Goal: Task Accomplishment & Management: Manage account settings

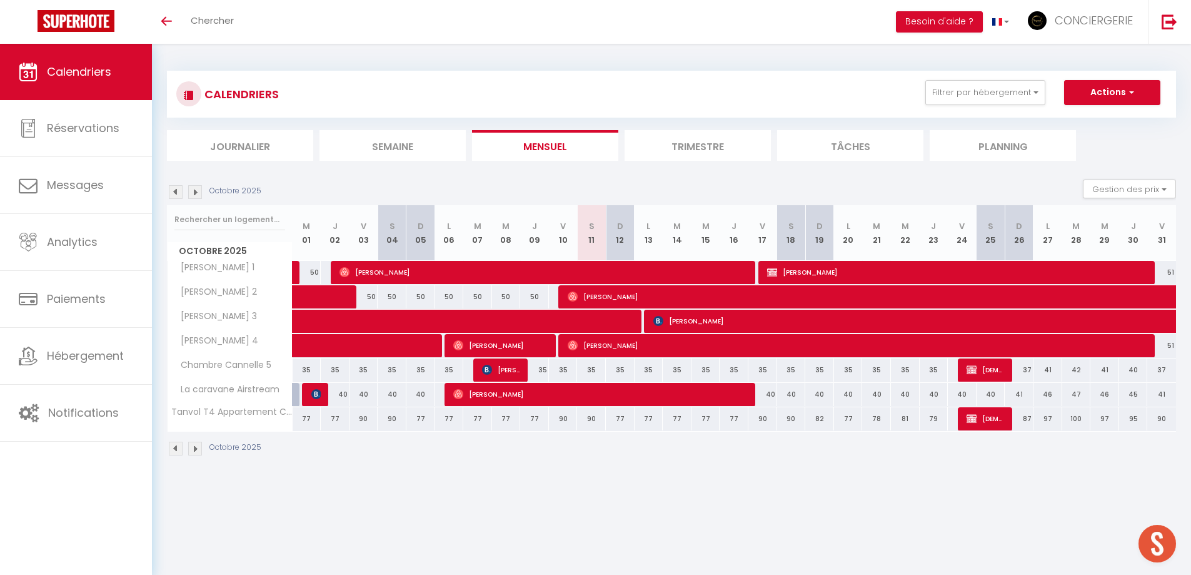
scroll to position [44, 0]
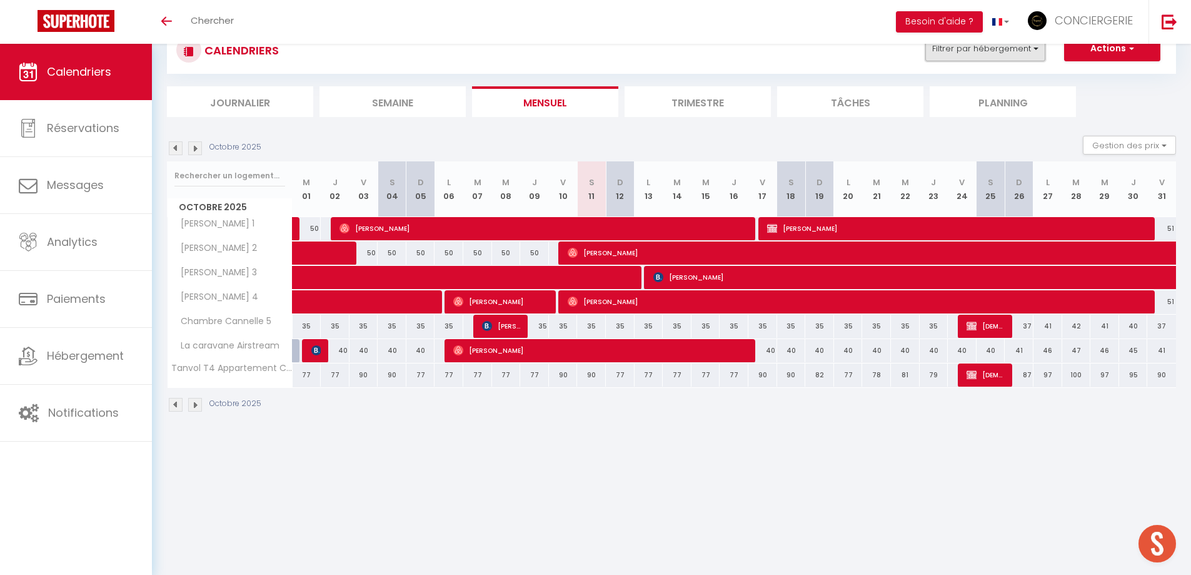
click at [1023, 54] on button "Filtrer par hébergement" at bounding box center [986, 48] width 120 height 25
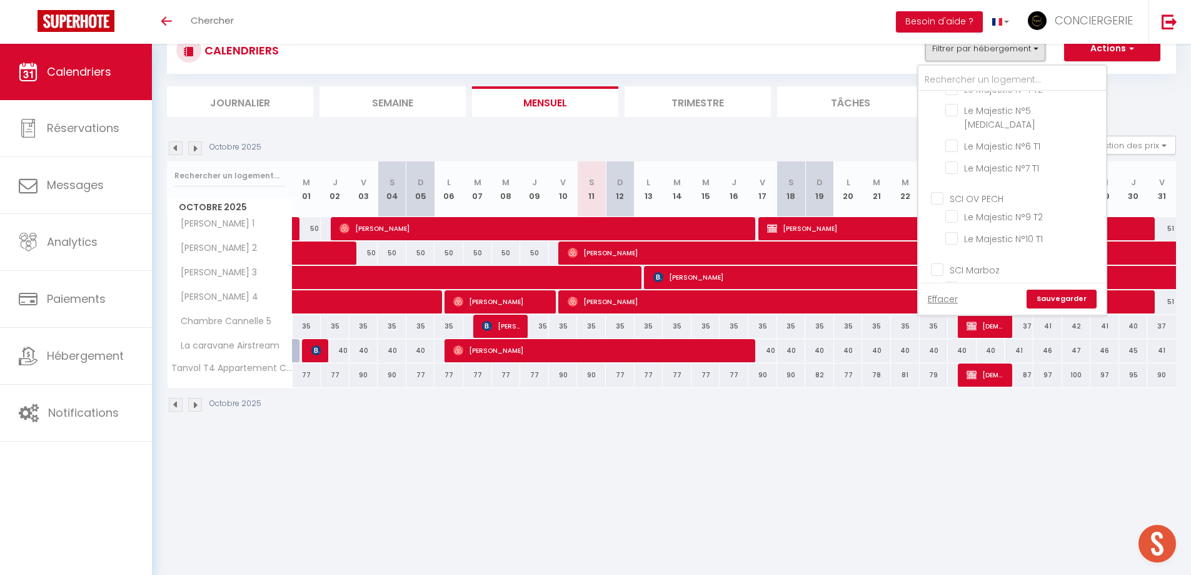
scroll to position [560, 0]
drag, startPoint x: 936, startPoint y: 100, endPoint x: 946, endPoint y: 116, distance: 18.8
click at [937, 108] on input "[PERSON_NAME]" at bounding box center [1025, 114] width 188 height 13
checkbox input "false"
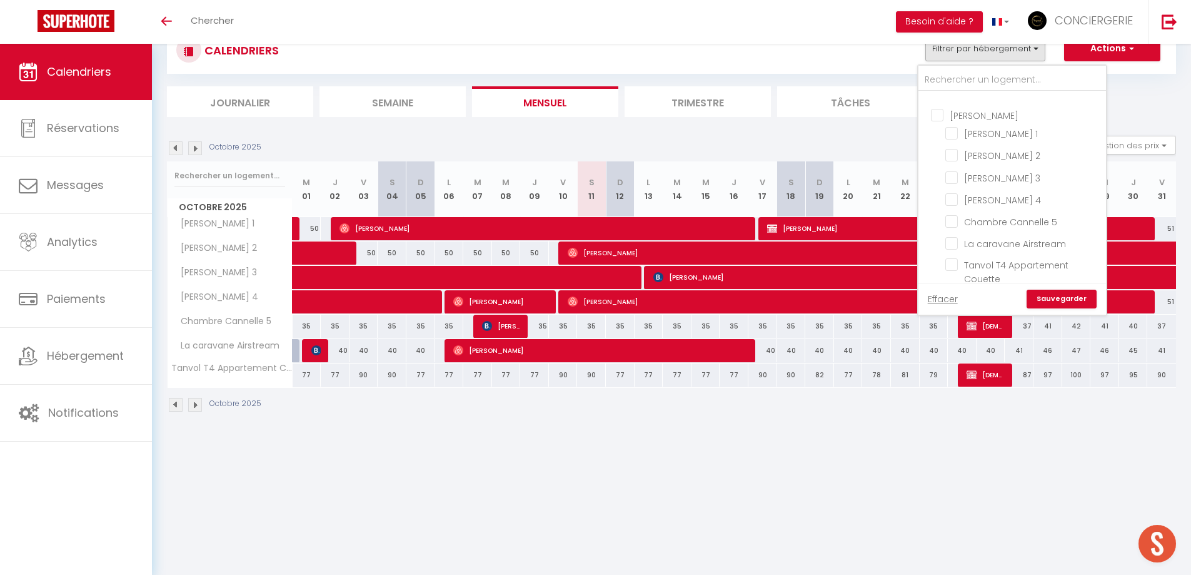
checkbox input "false"
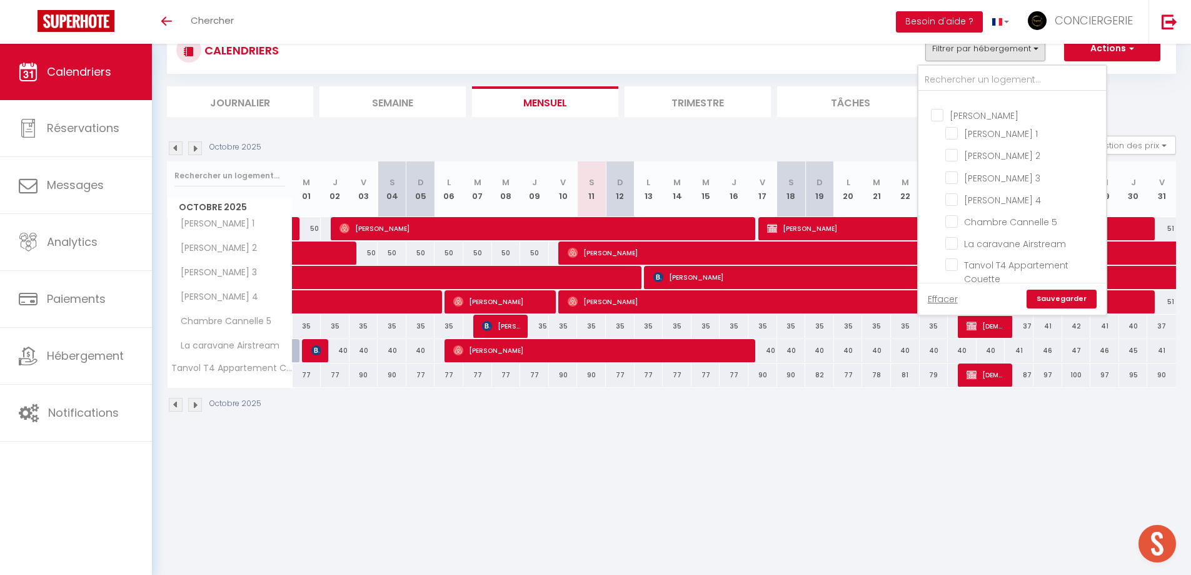
checkbox input "false"
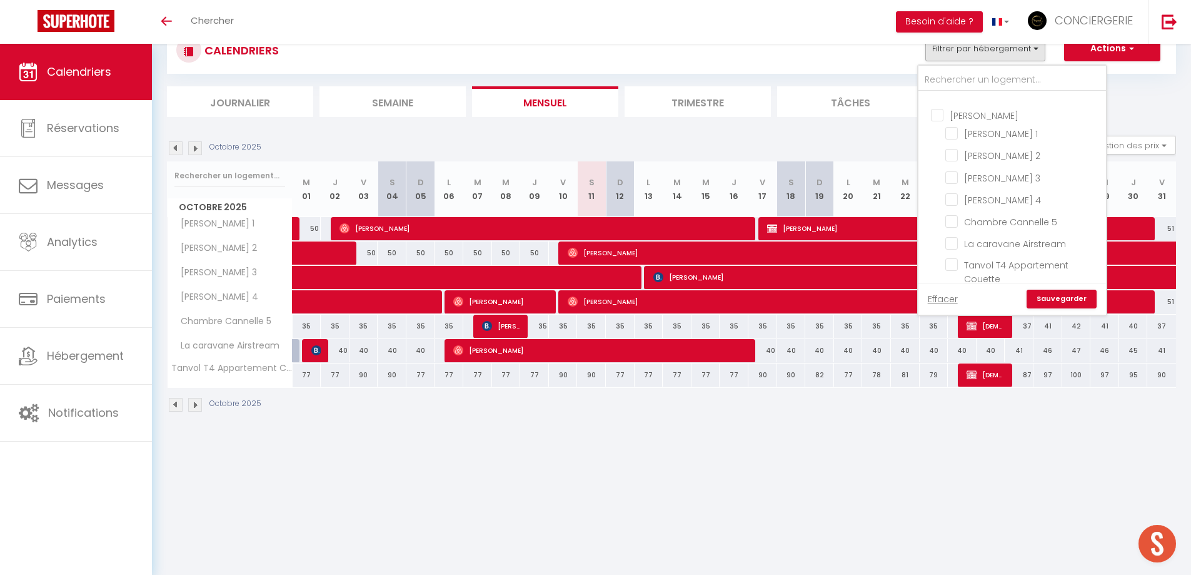
checkbox input "false"
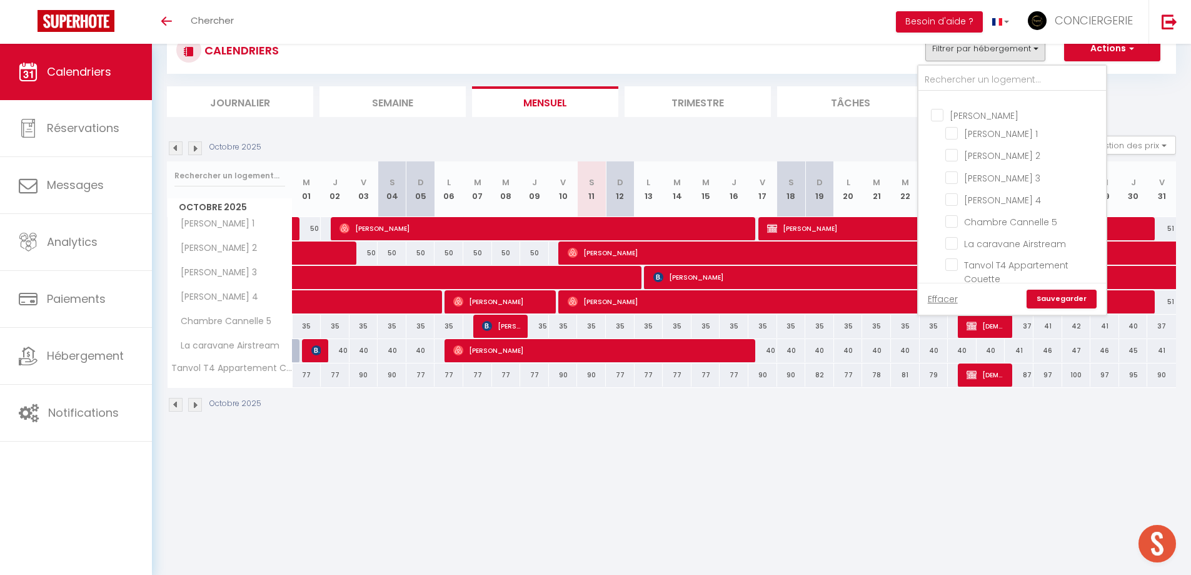
checkbox input "false"
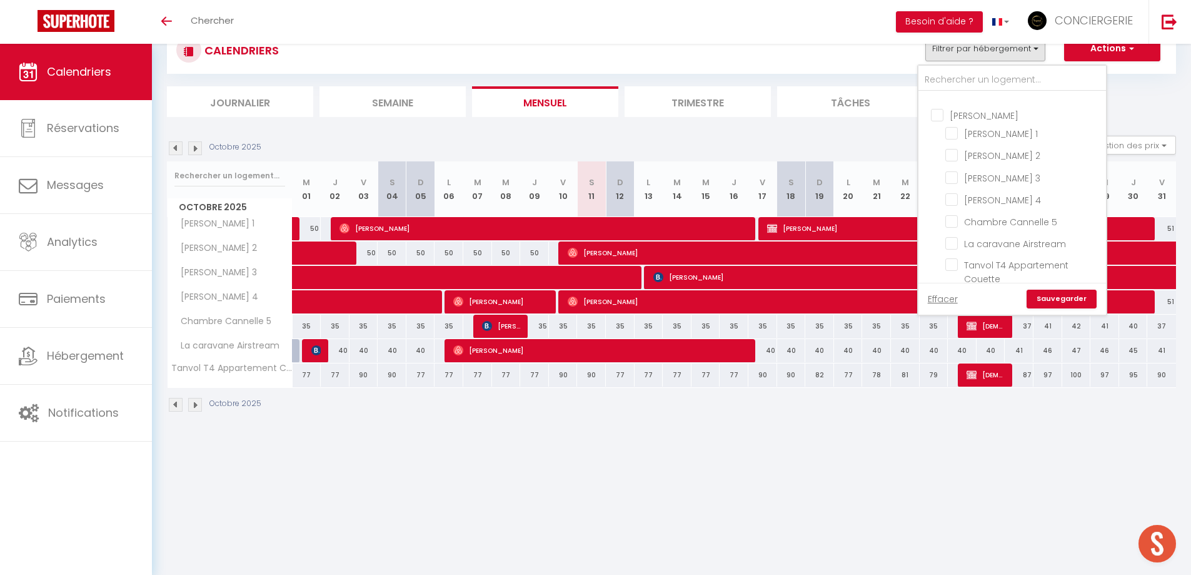
checkbox input "false"
click at [934, 103] on input "SCI VICTORIA" at bounding box center [1025, 104] width 188 height 13
checkbox input "true"
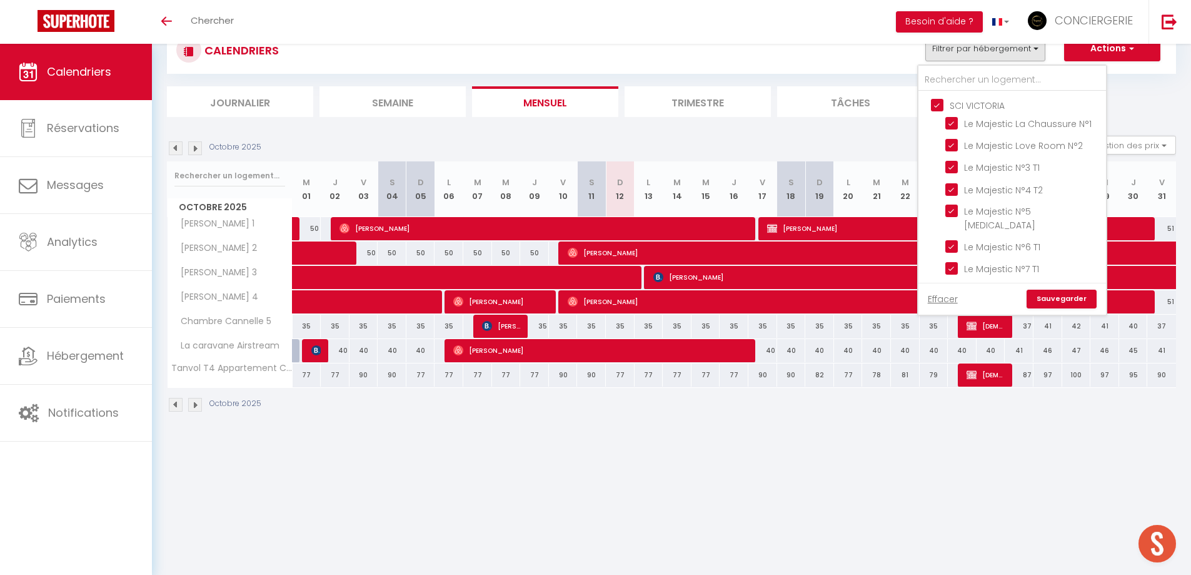
checkbox input "false"
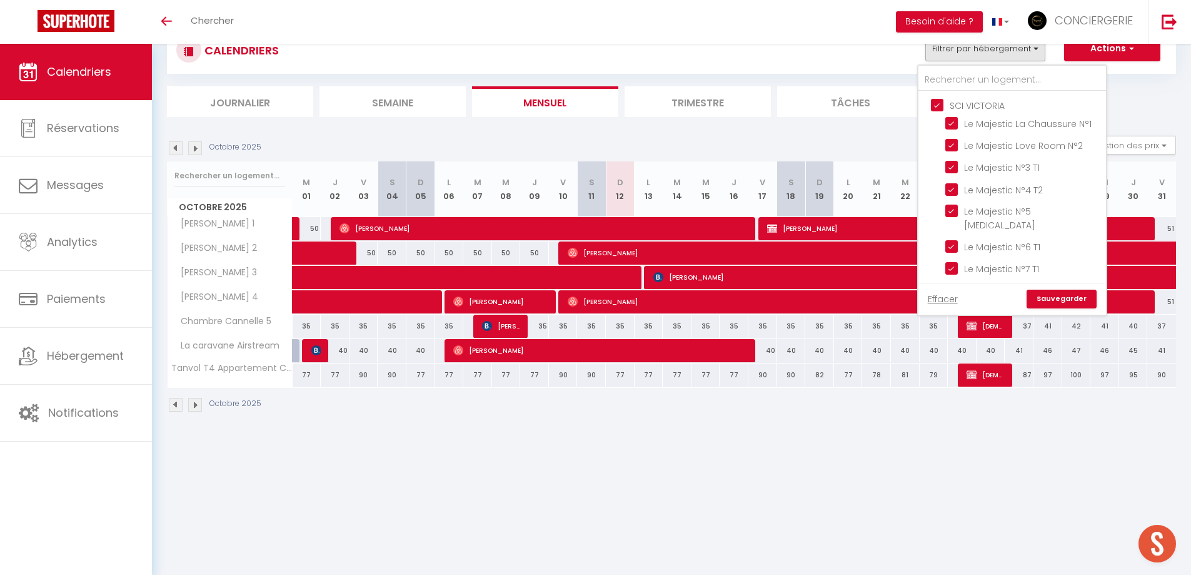
checkbox input "false"
checkbox input "true"
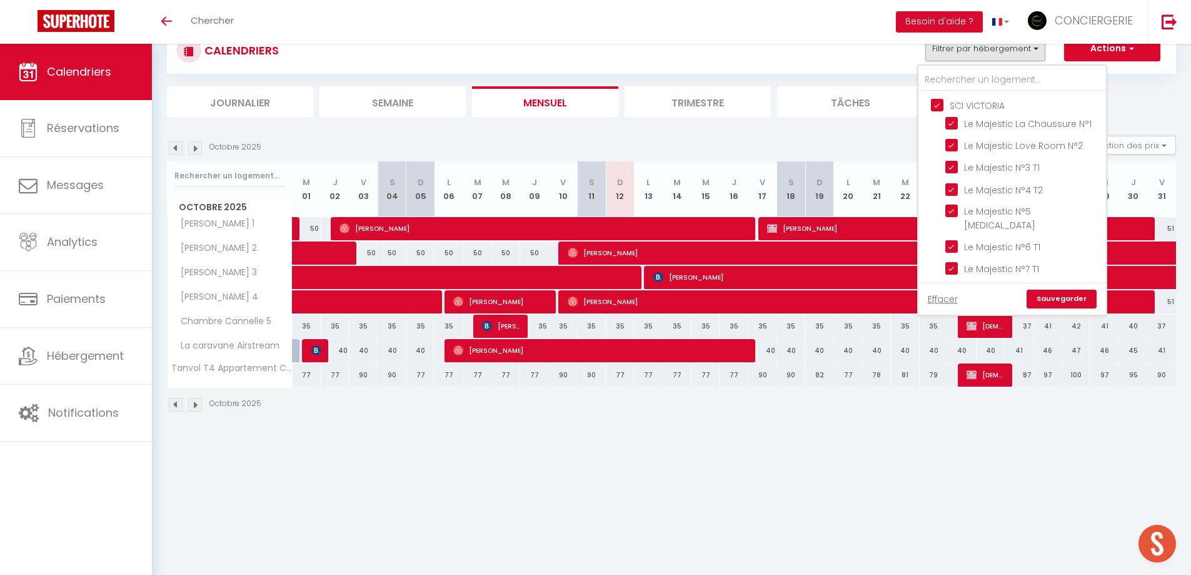
checkbox input "true"
checkbox input "false"
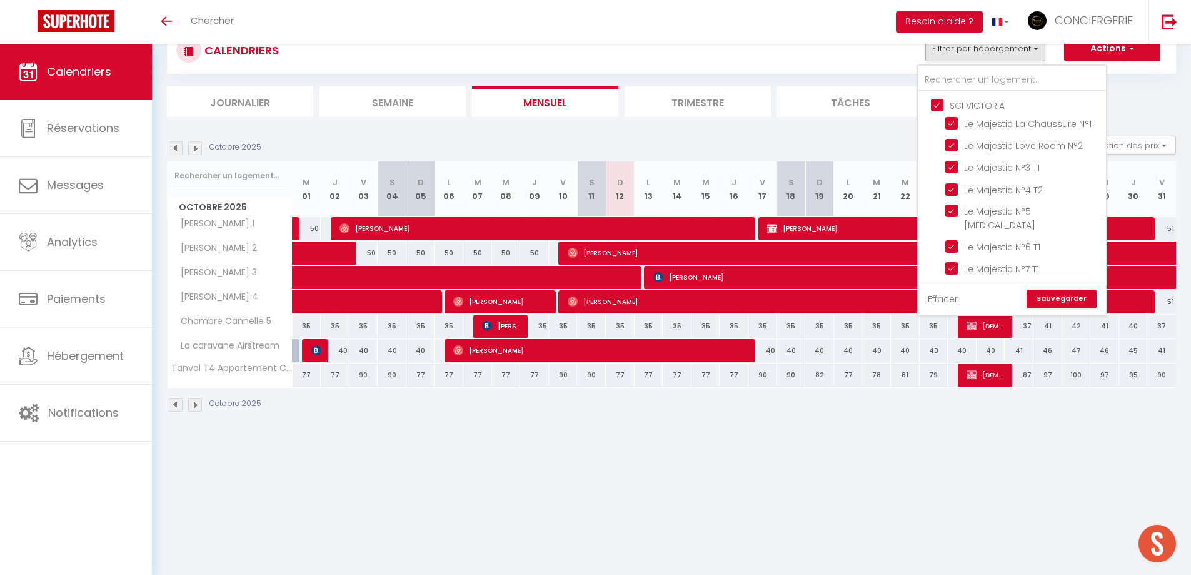
checkbox input "false"
click at [951, 124] on input "Le Majestic La Chaussure N°1" at bounding box center [1024, 122] width 156 height 13
checkbox input "false"
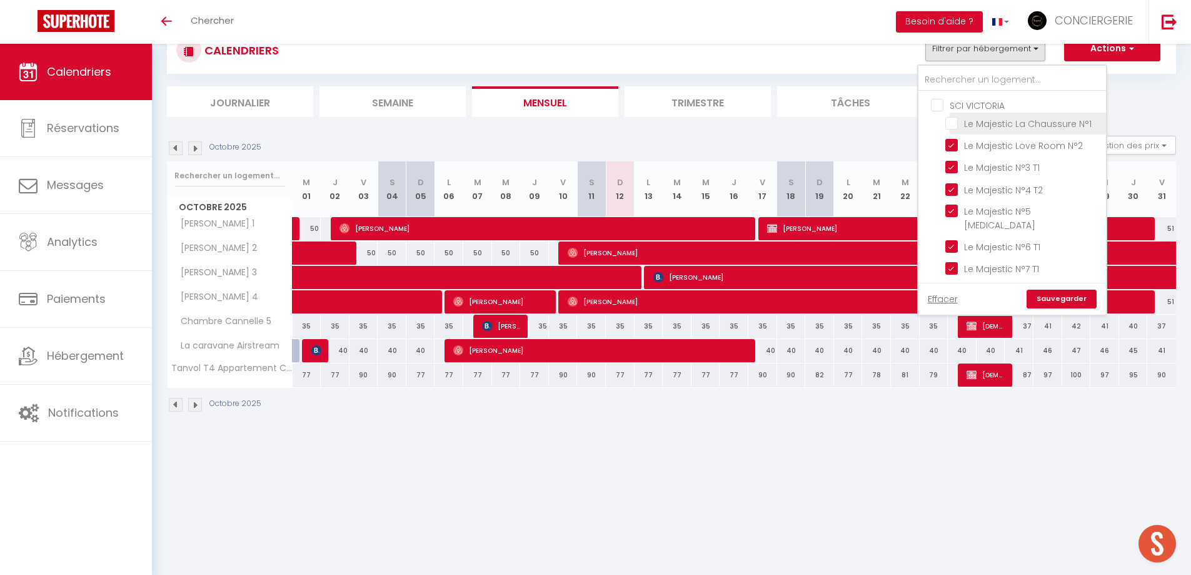
checkbox input "false"
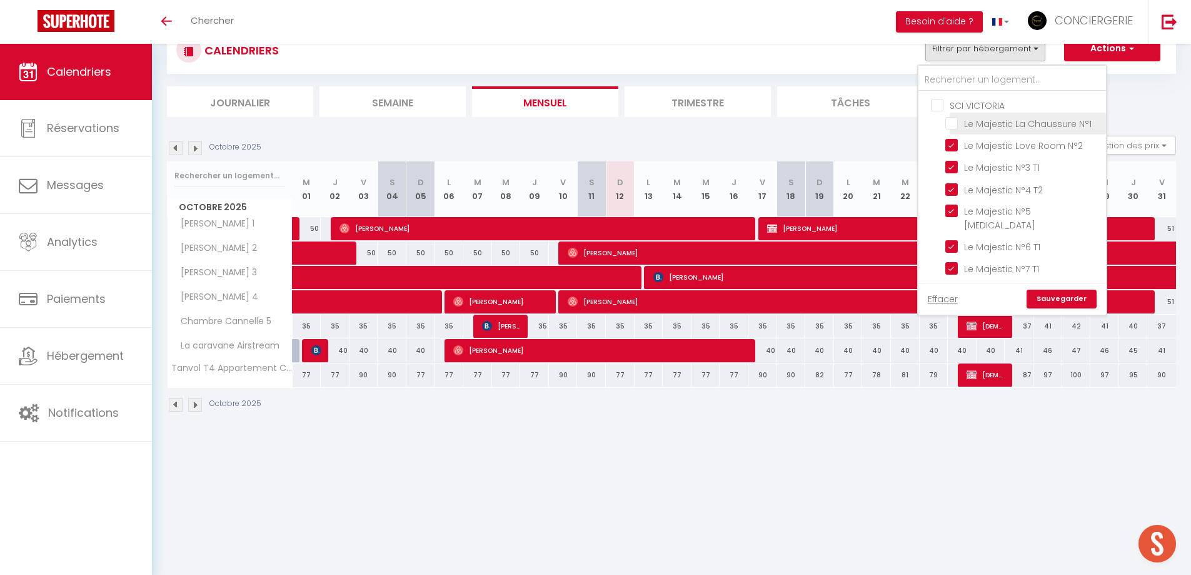
checkbox input "false"
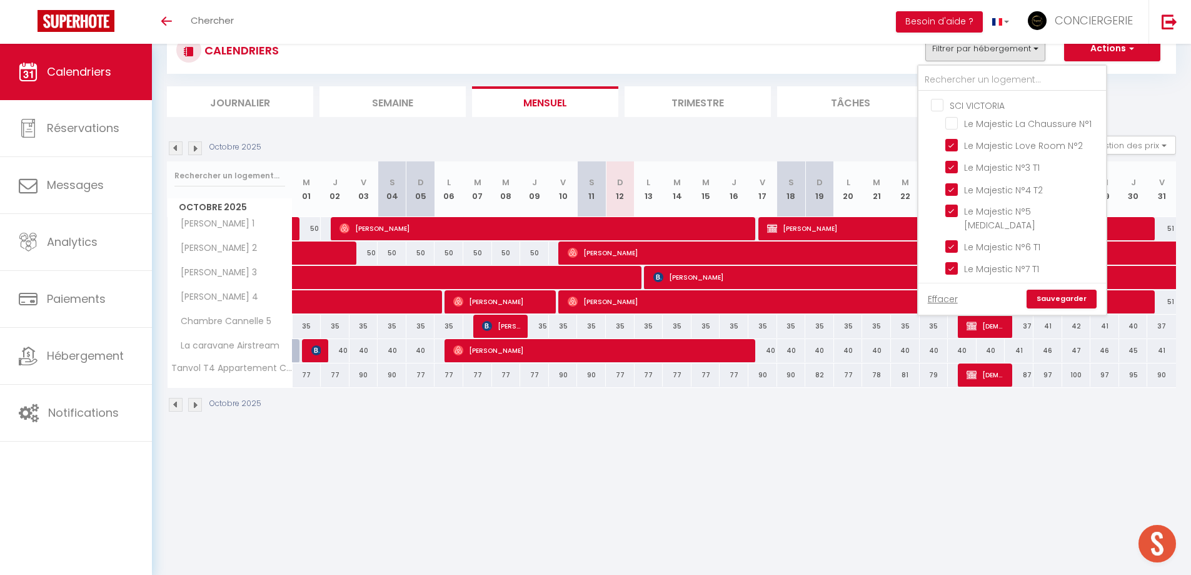
click at [1080, 298] on link "Sauvegarder" at bounding box center [1062, 299] width 70 height 19
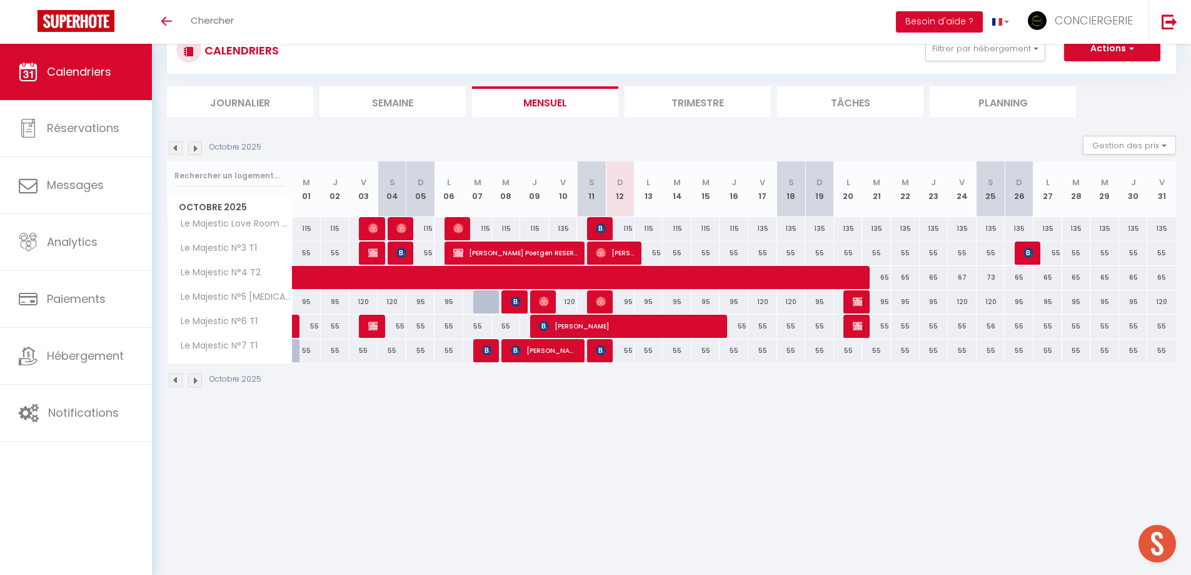
click at [200, 384] on img at bounding box center [195, 380] width 14 height 14
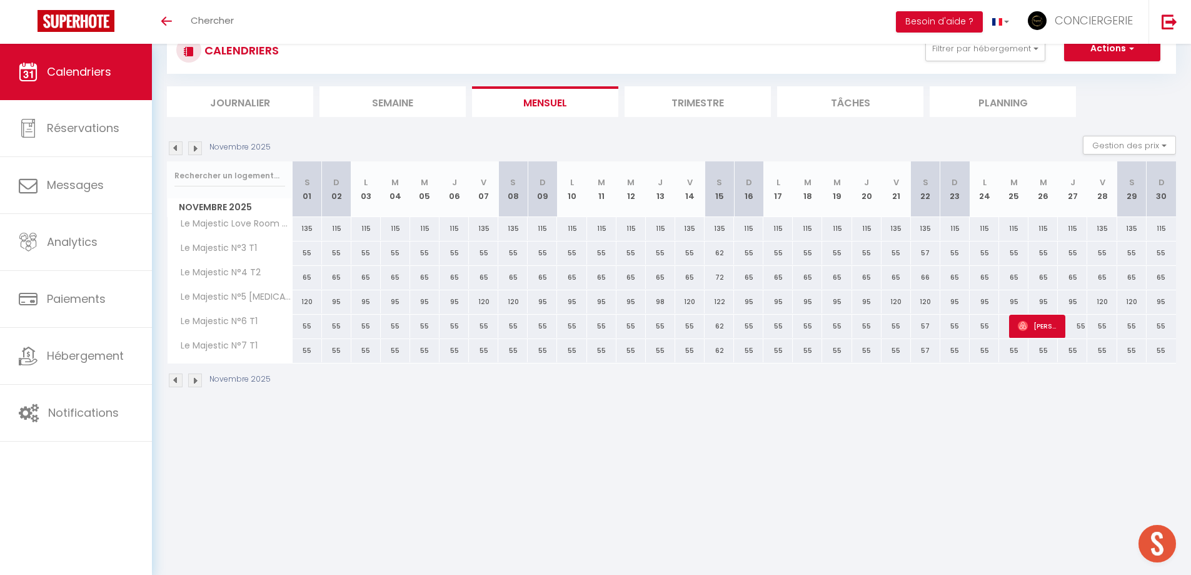
click at [200, 383] on img at bounding box center [195, 380] width 14 height 14
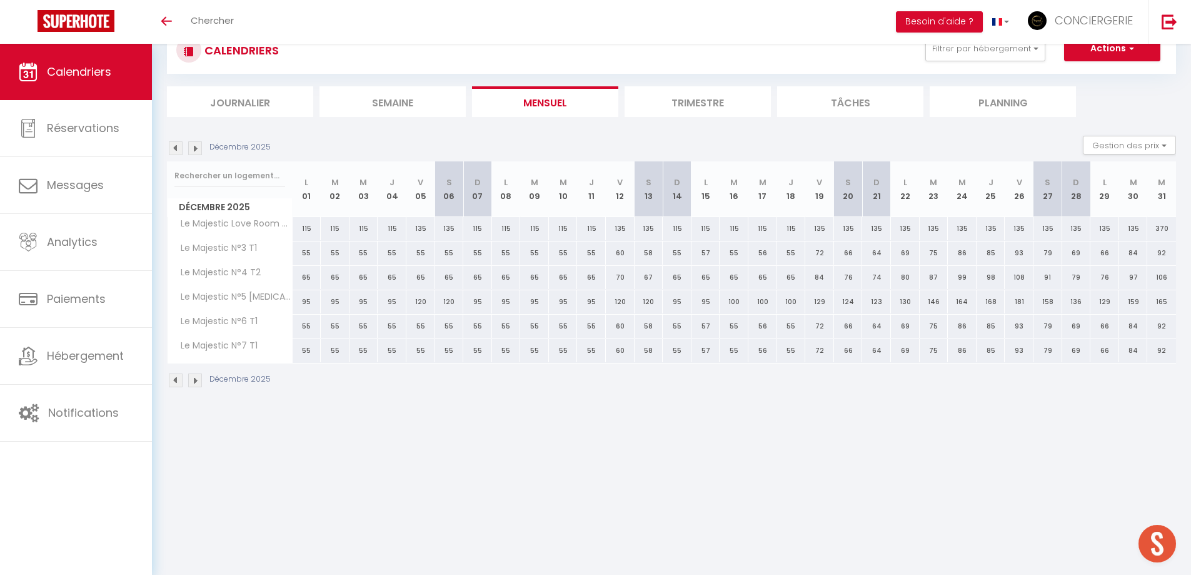
click at [200, 383] on img at bounding box center [195, 380] width 14 height 14
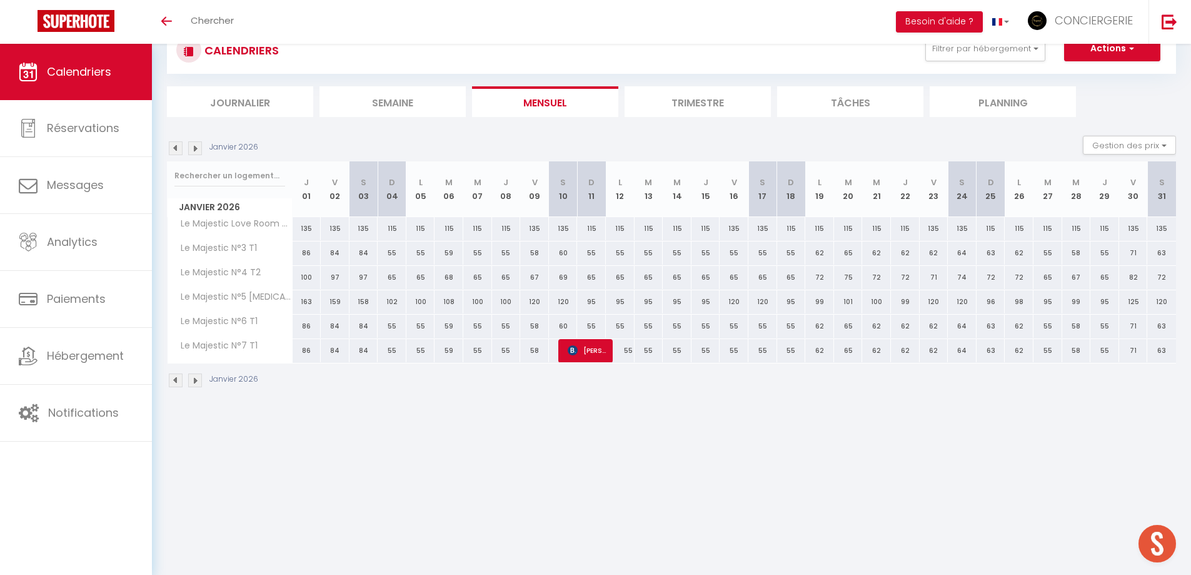
click at [175, 378] on img at bounding box center [176, 380] width 14 height 14
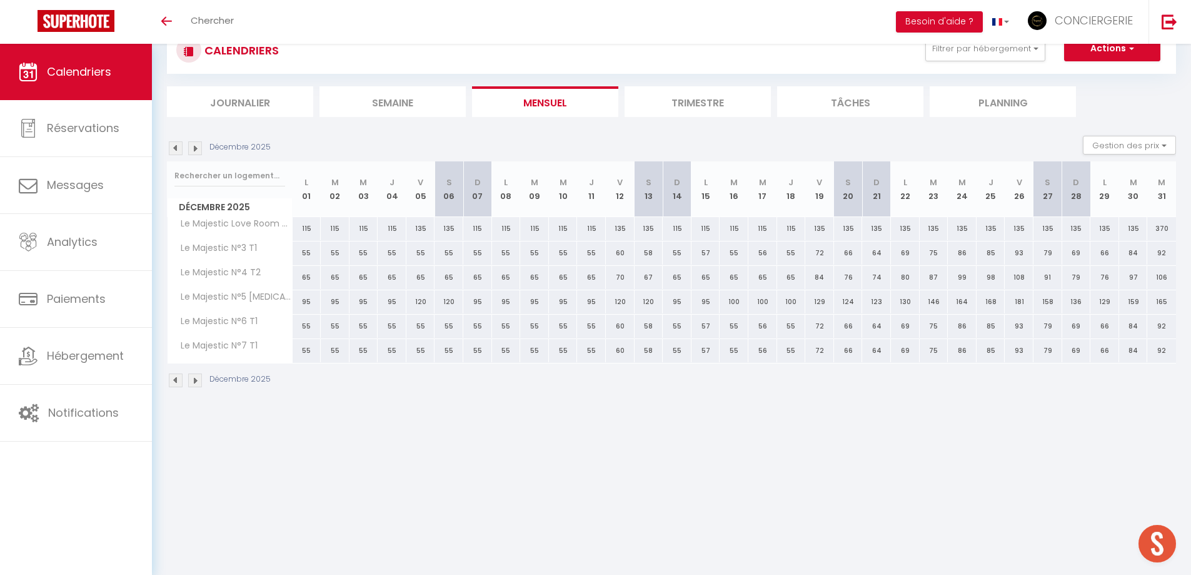
click at [175, 378] on img at bounding box center [176, 380] width 14 height 14
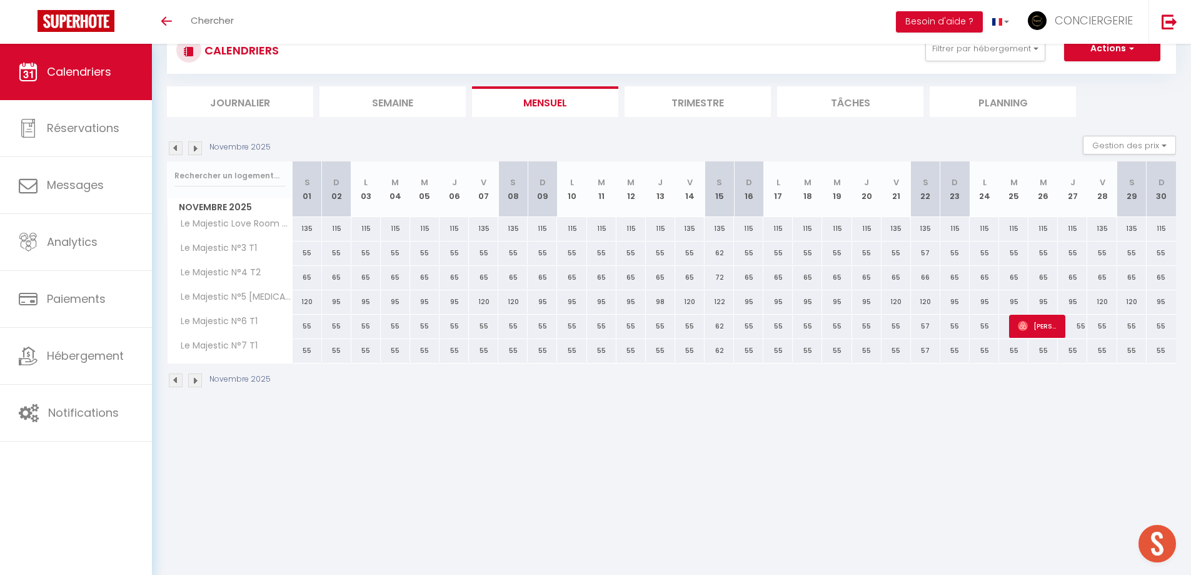
click at [176, 383] on img at bounding box center [176, 380] width 14 height 14
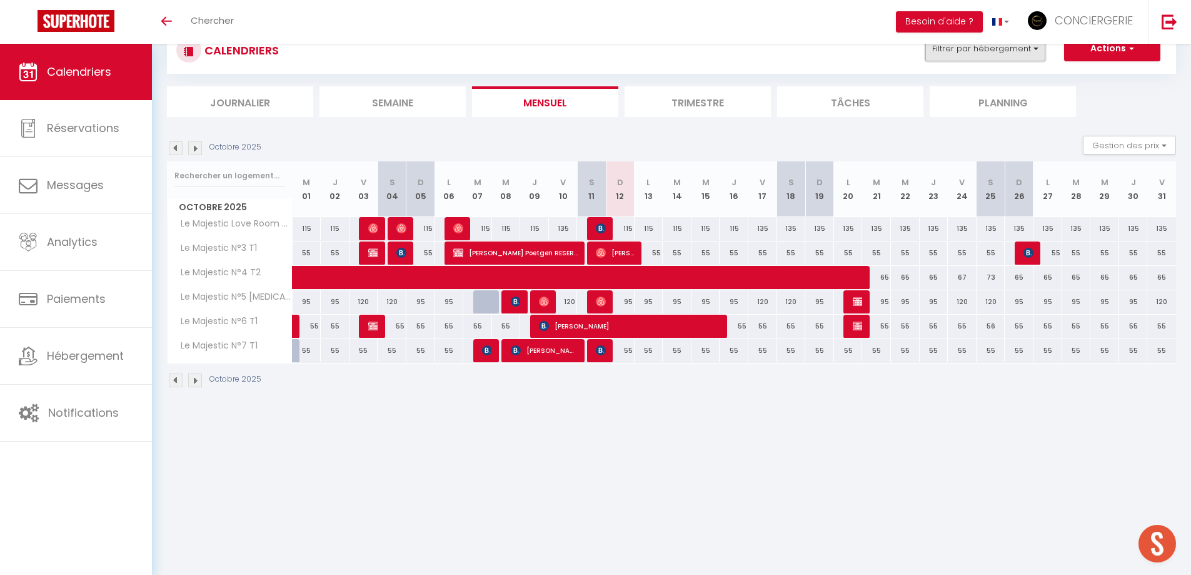
click at [1025, 48] on button "Filtrer par hébergement" at bounding box center [986, 48] width 120 height 25
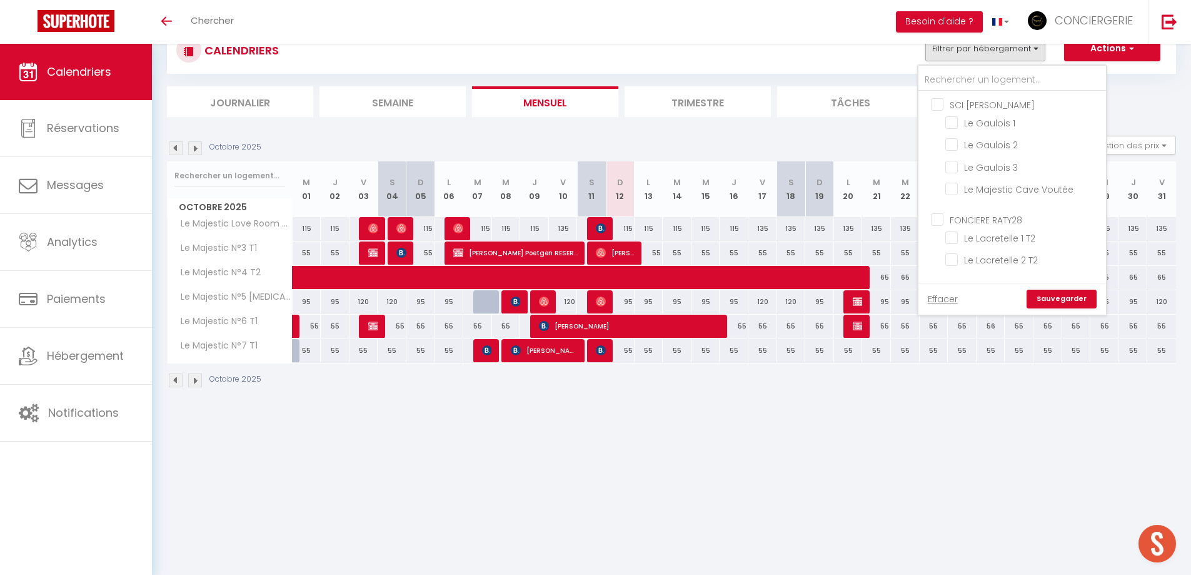
click at [565, 480] on body "🟢 Des questions ou besoin d'assistance pour la migration AirBnB? Prenez rdv >>>…" at bounding box center [595, 287] width 1191 height 575
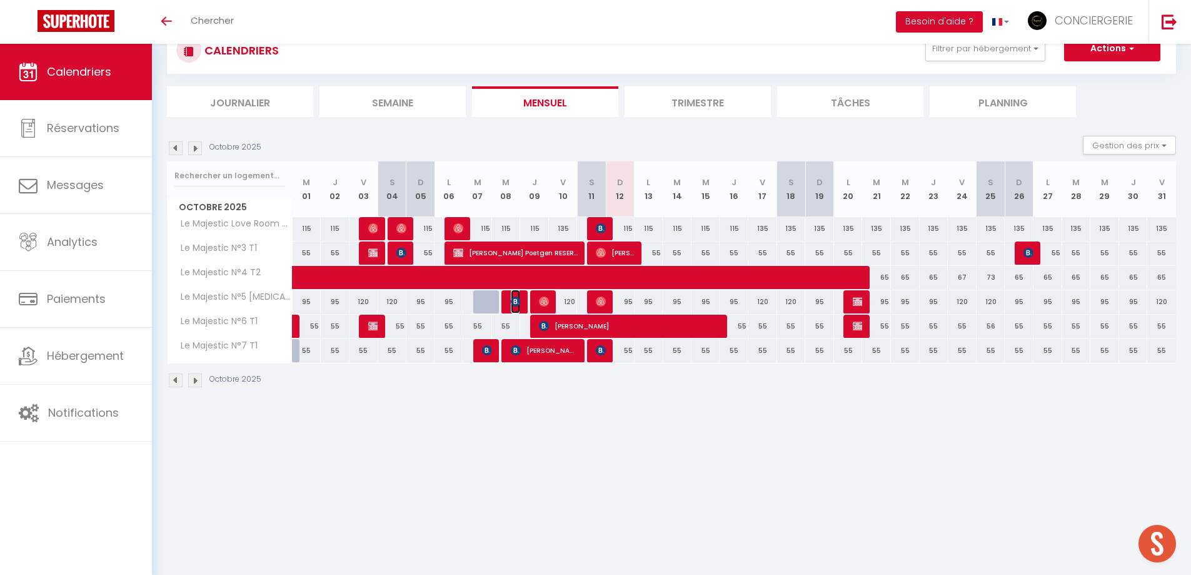
click at [519, 299] on img at bounding box center [516, 301] width 10 height 10
select select "OK"
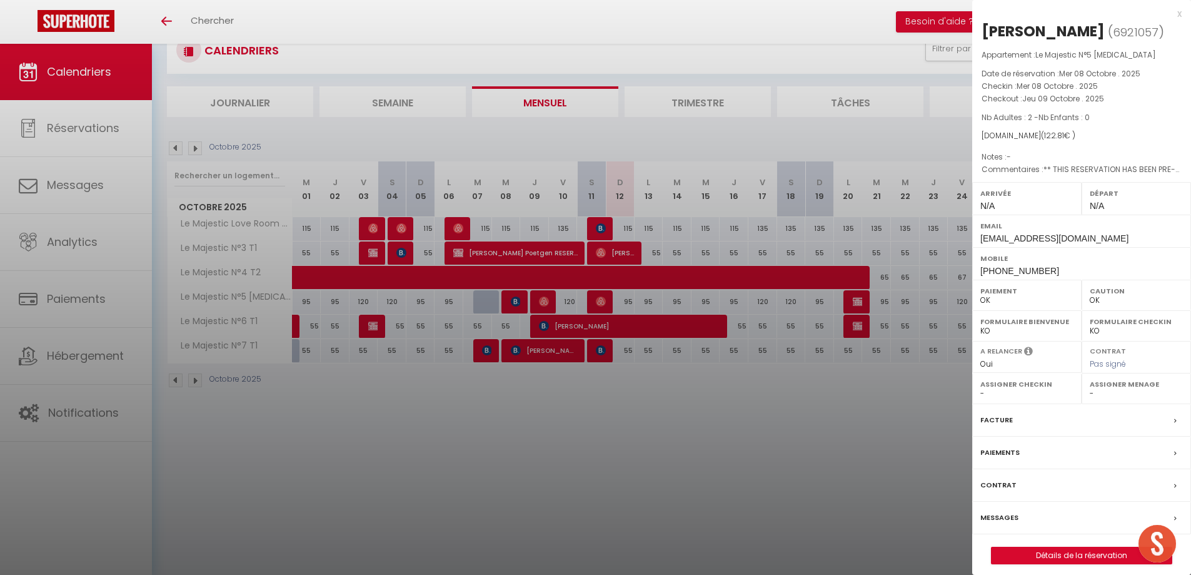
click at [519, 299] on div at bounding box center [595, 287] width 1191 height 575
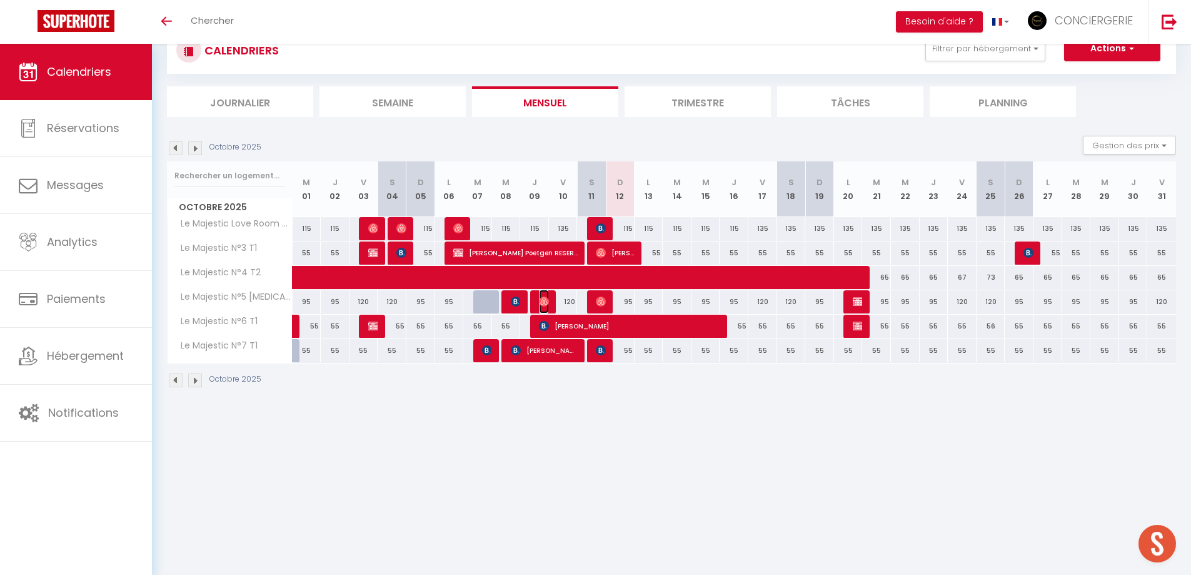
click at [540, 300] on img at bounding box center [544, 301] width 10 height 10
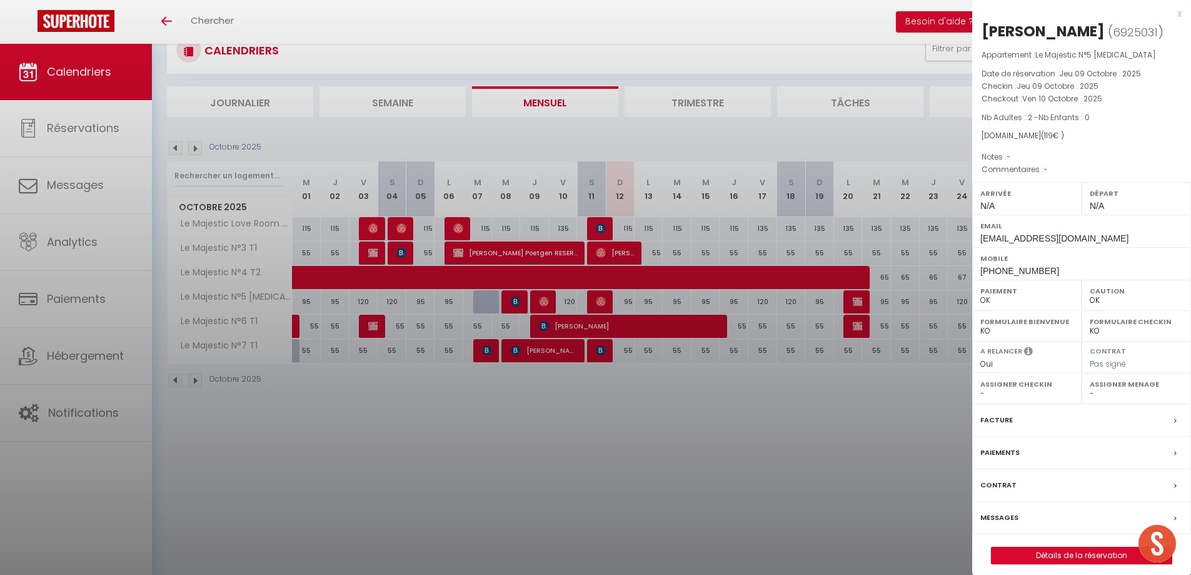
click at [540, 300] on div at bounding box center [595, 287] width 1191 height 575
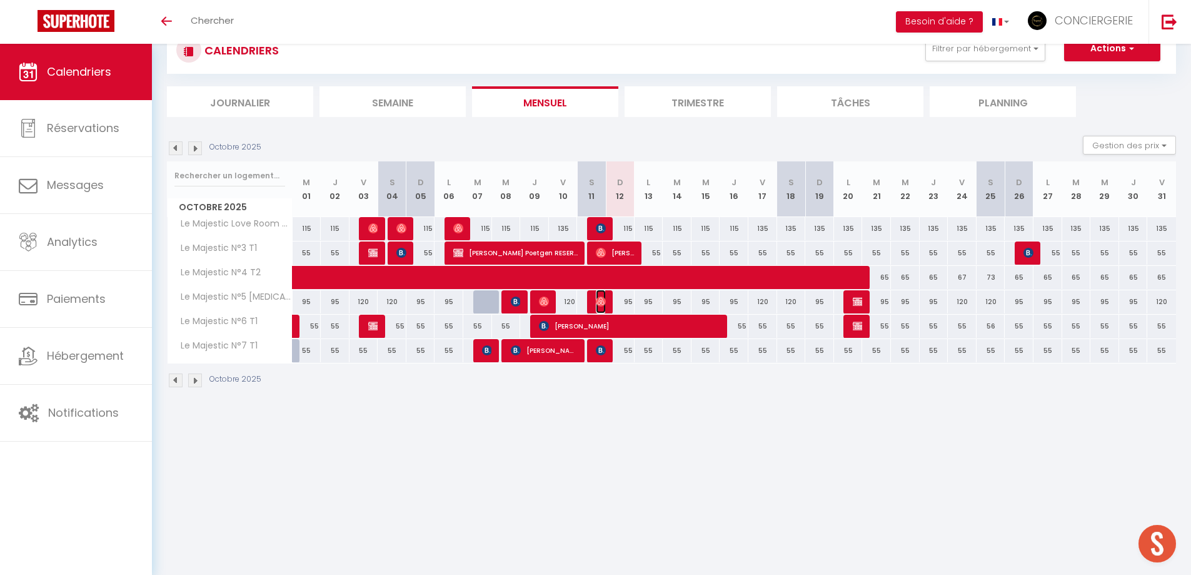
click at [604, 303] on img at bounding box center [601, 301] width 10 height 10
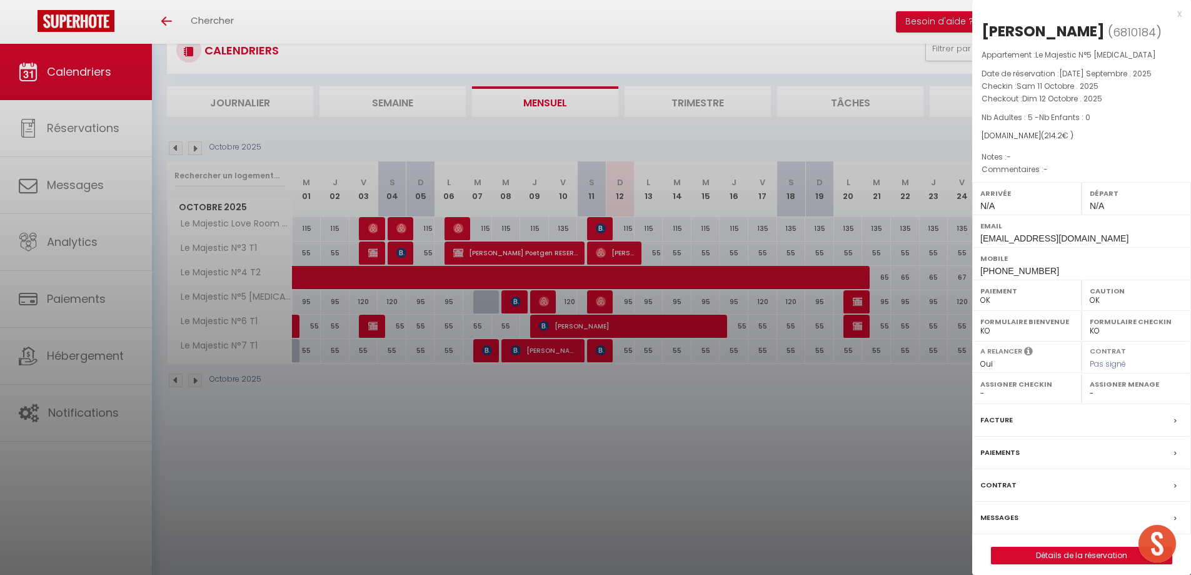
click at [605, 302] on div at bounding box center [595, 287] width 1191 height 575
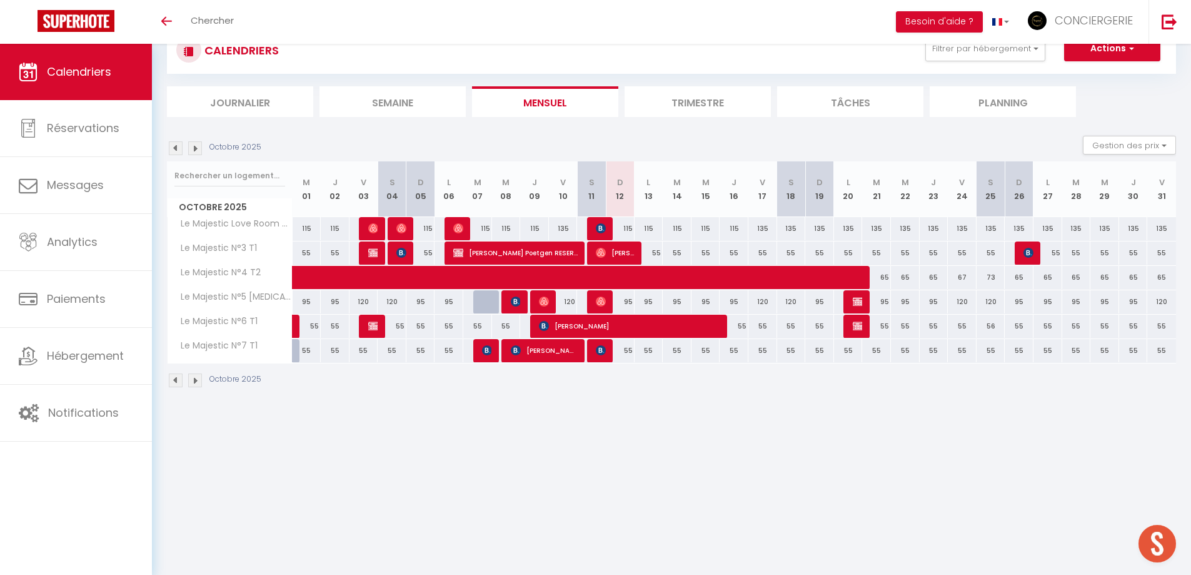
click at [595, 352] on div at bounding box center [601, 351] width 29 height 24
click at [599, 352] on img at bounding box center [601, 350] width 10 height 10
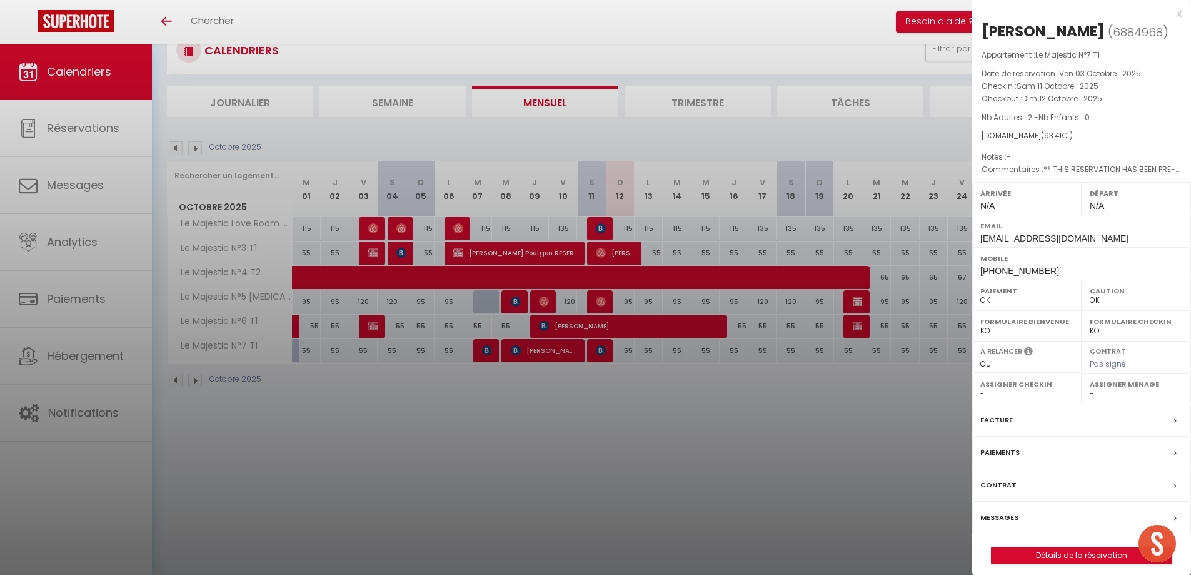
click at [600, 420] on div at bounding box center [595, 287] width 1191 height 575
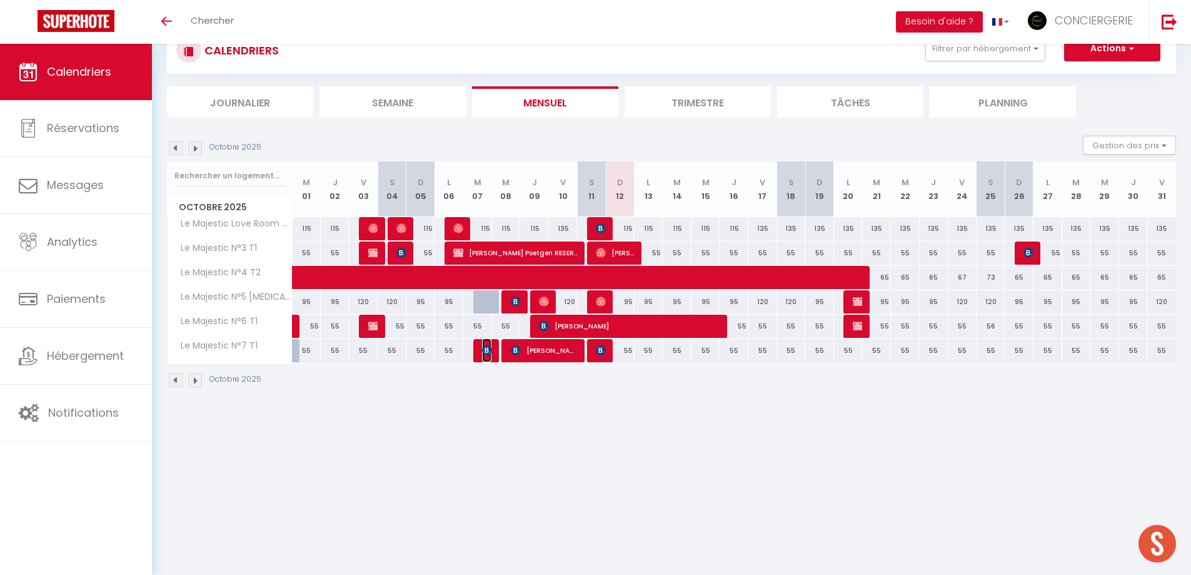
click at [488, 353] on img at bounding box center [487, 350] width 10 height 10
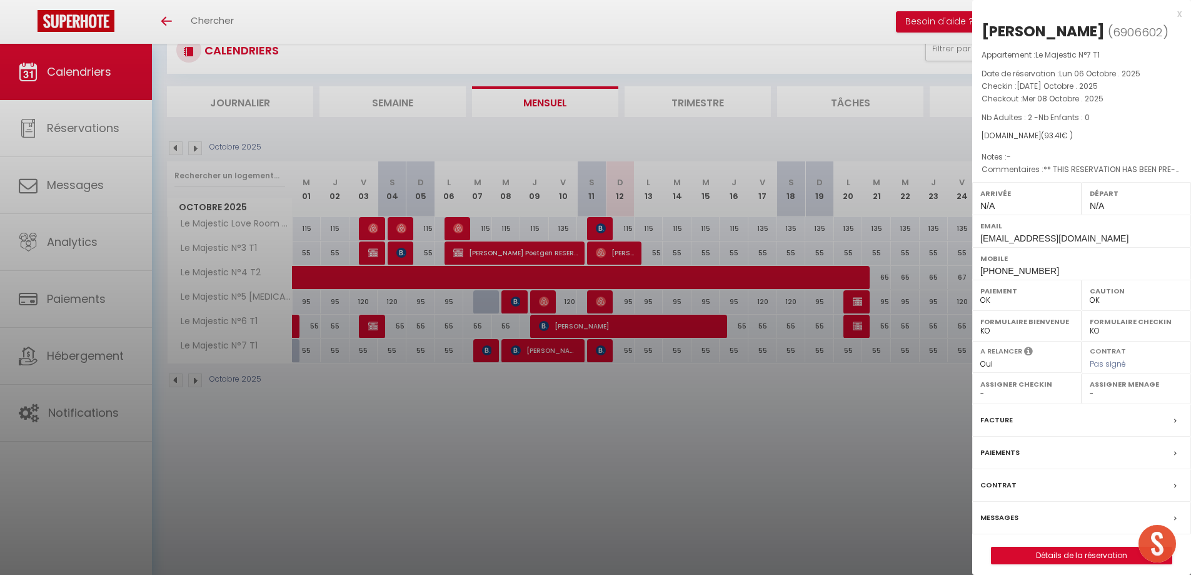
click at [580, 407] on div at bounding box center [595, 287] width 1191 height 575
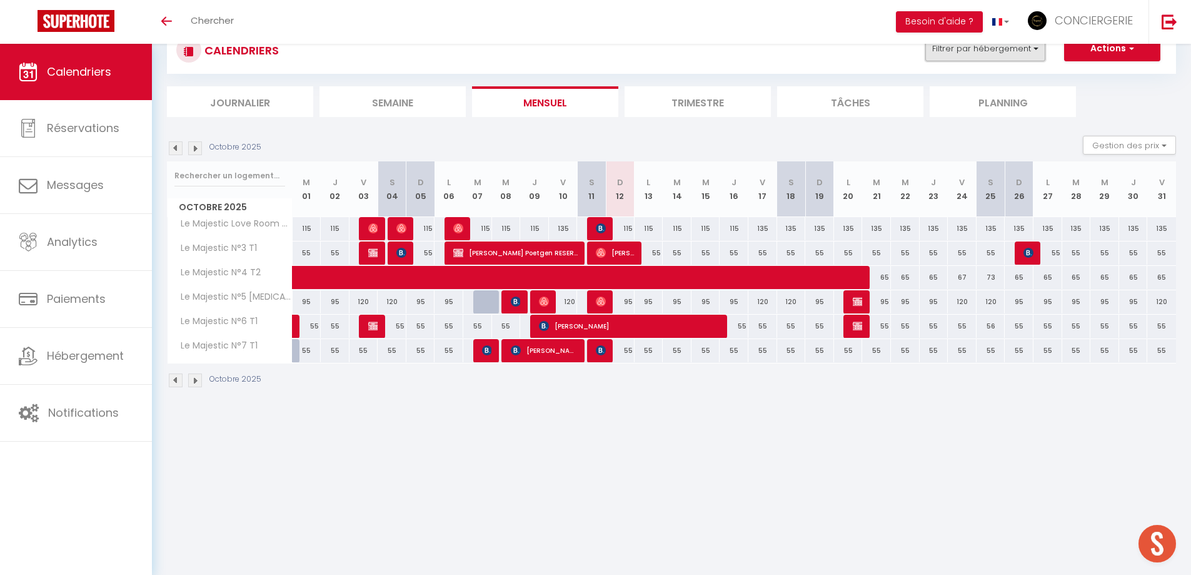
click at [981, 55] on button "Filtrer par hébergement" at bounding box center [986, 48] width 120 height 25
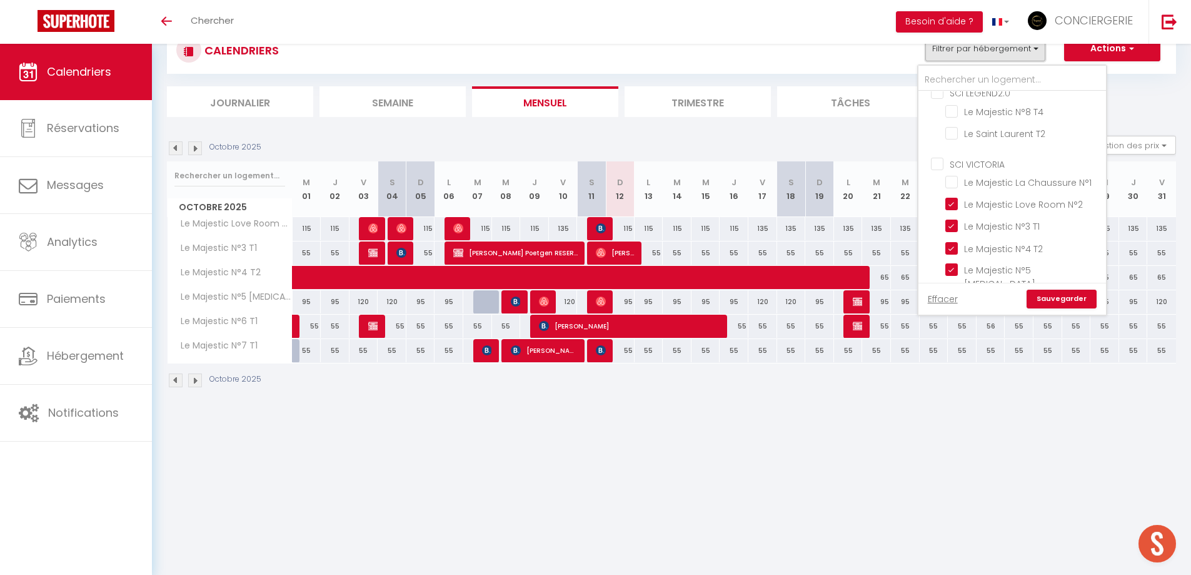
scroll to position [203, 0]
click at [937, 161] on input "SCI VICTORIA" at bounding box center [1025, 157] width 188 height 13
checkbox input "true"
checkbox input "false"
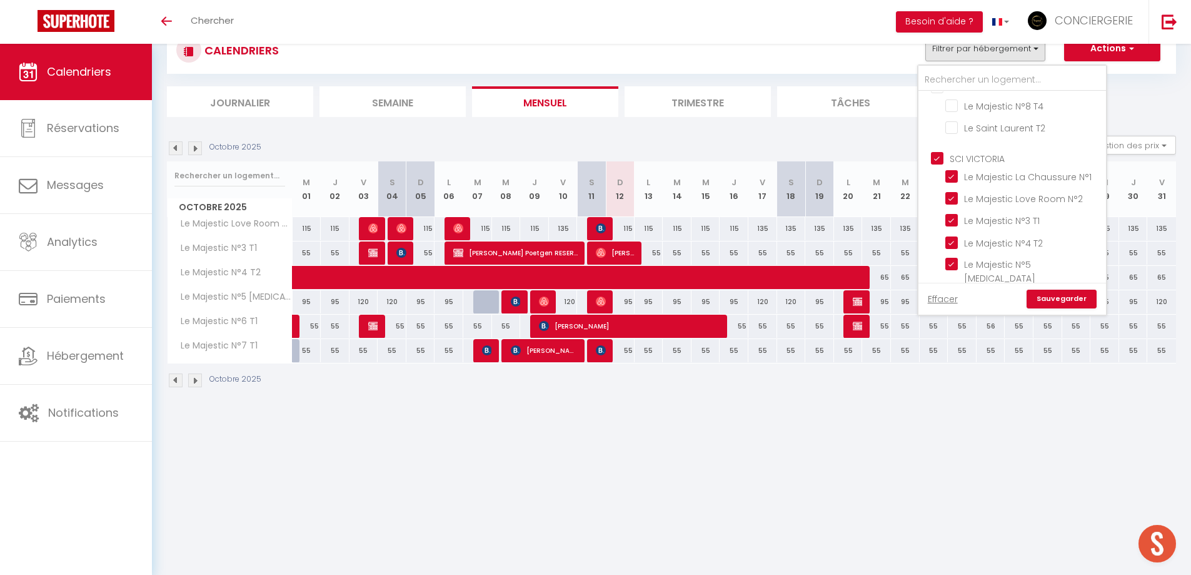
checkbox input "false"
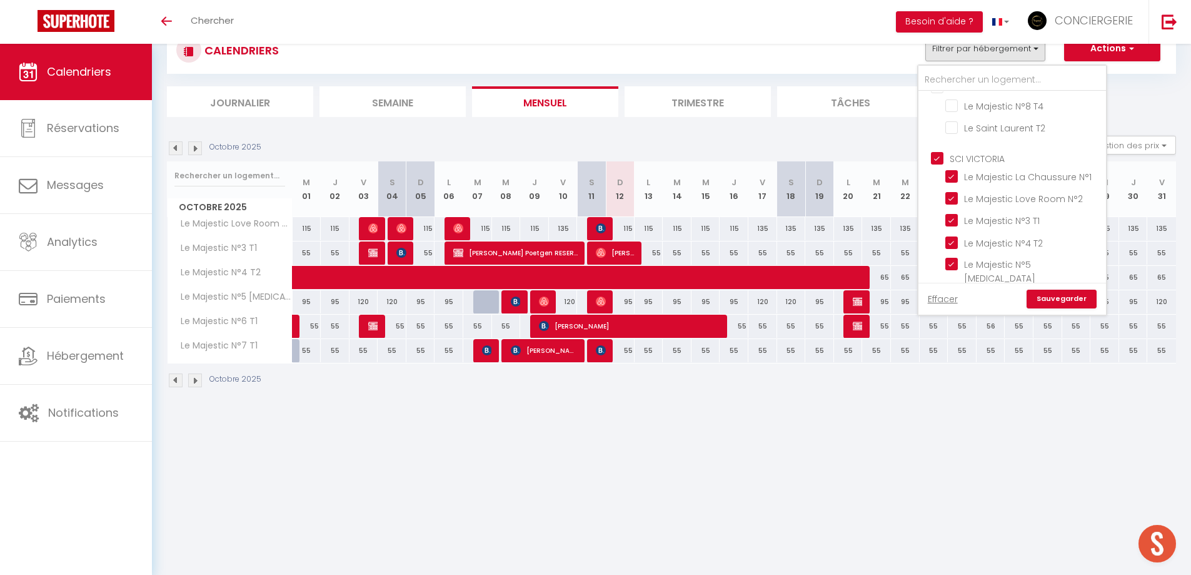
checkbox input "true"
checkbox input "false"
click at [937, 161] on input "SCI VICTORIA" at bounding box center [1025, 157] width 188 height 13
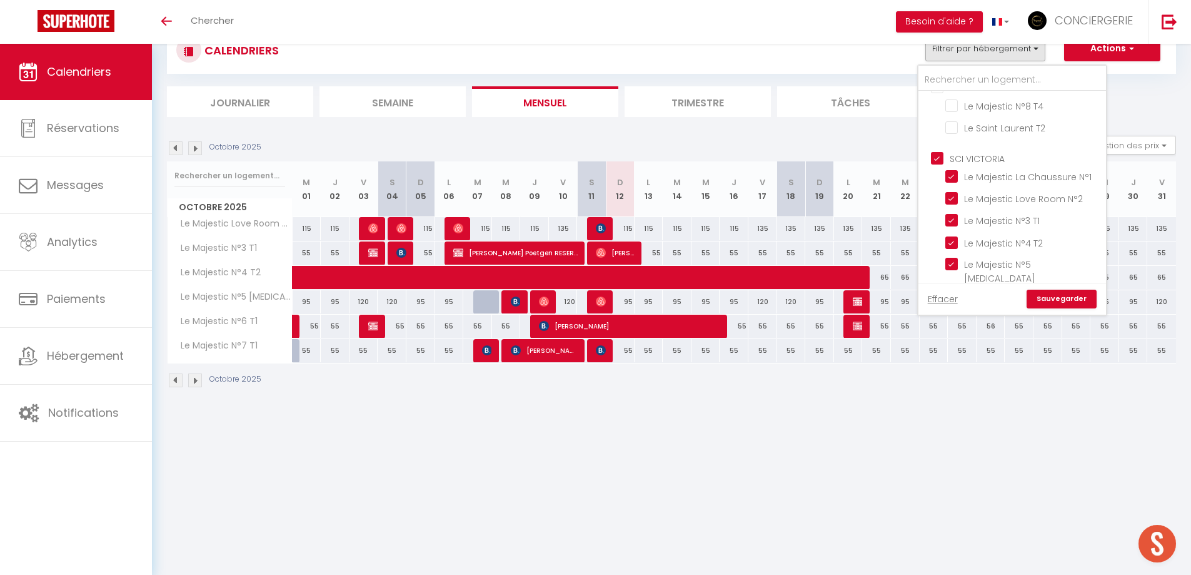
checkbox input "false"
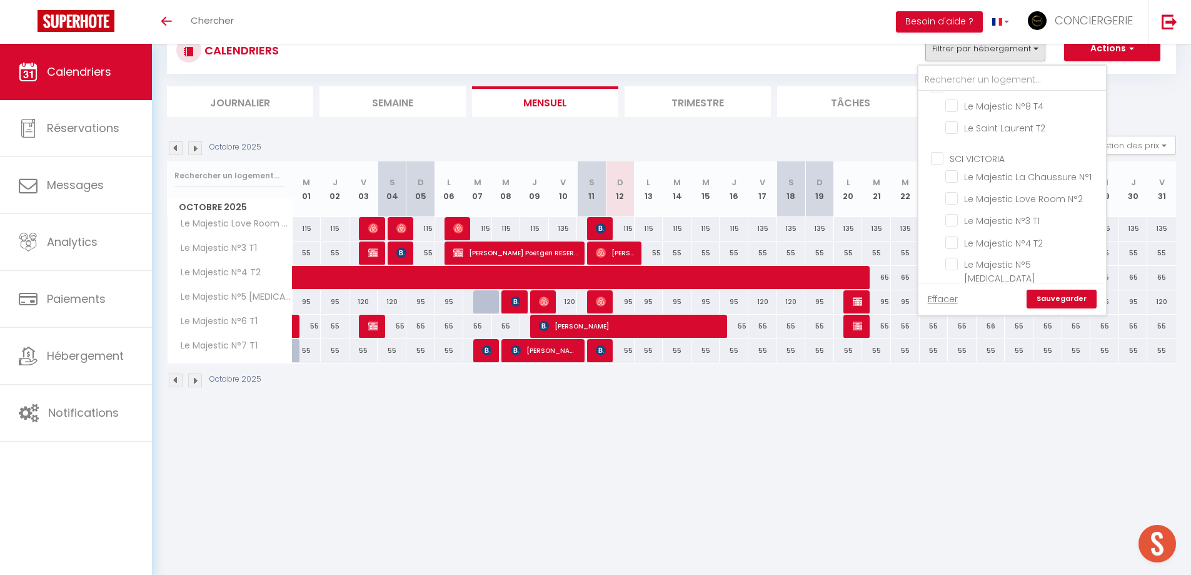
checkbox input "false"
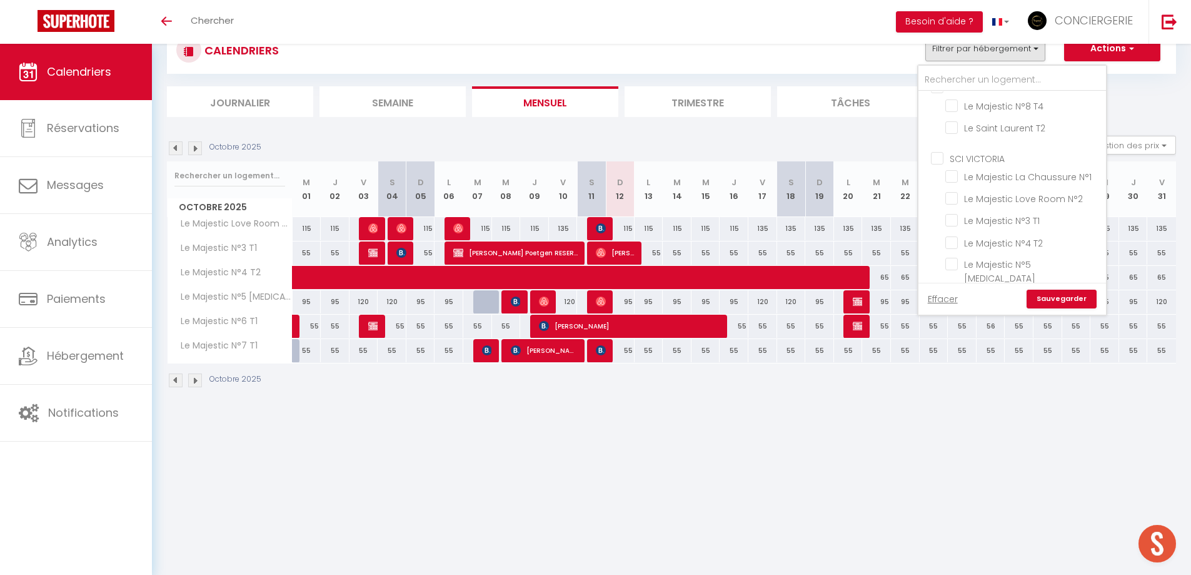
checkbox input "false"
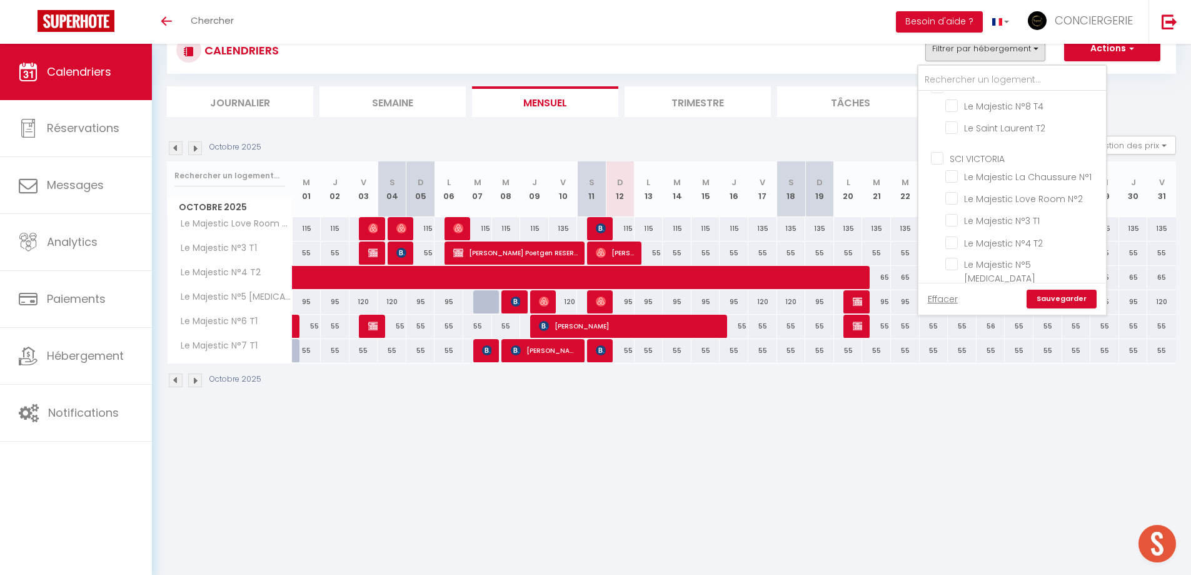
checkbox input "false"
click at [937, 91] on input "SCI LEGEND2.0" at bounding box center [1025, 86] width 188 height 13
checkbox input "true"
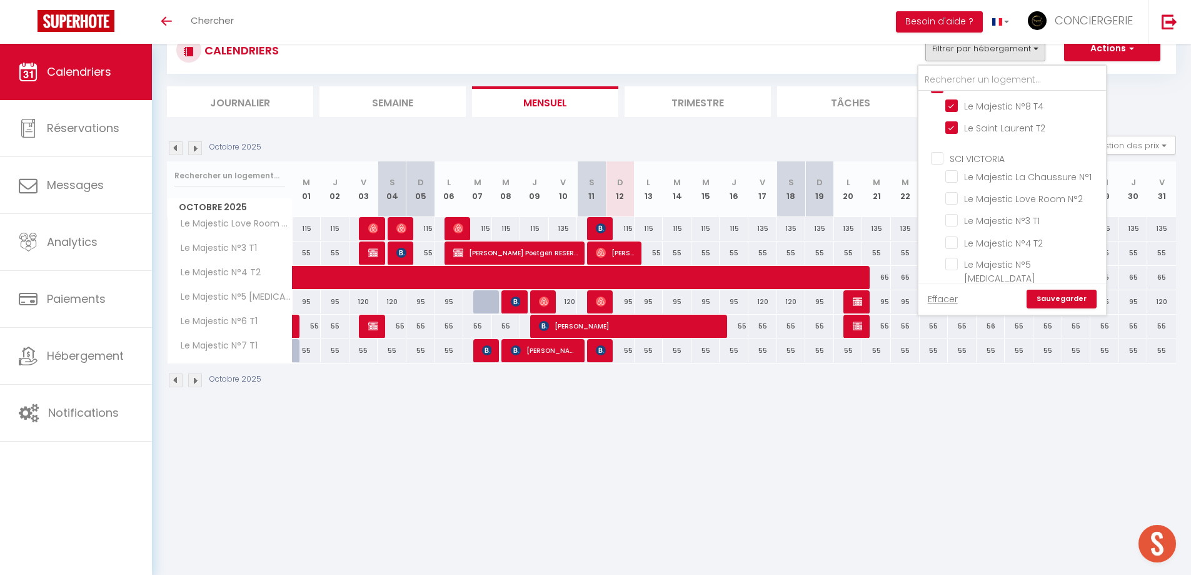
checkbox input "false"
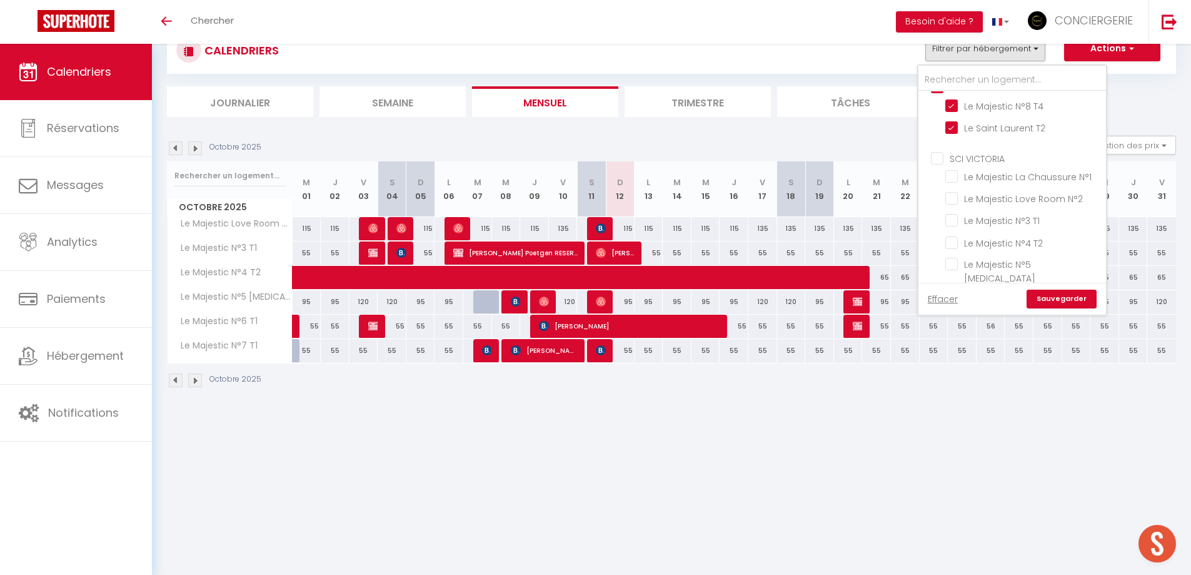
checkbox input "false"
checkbox input "true"
checkbox input "false"
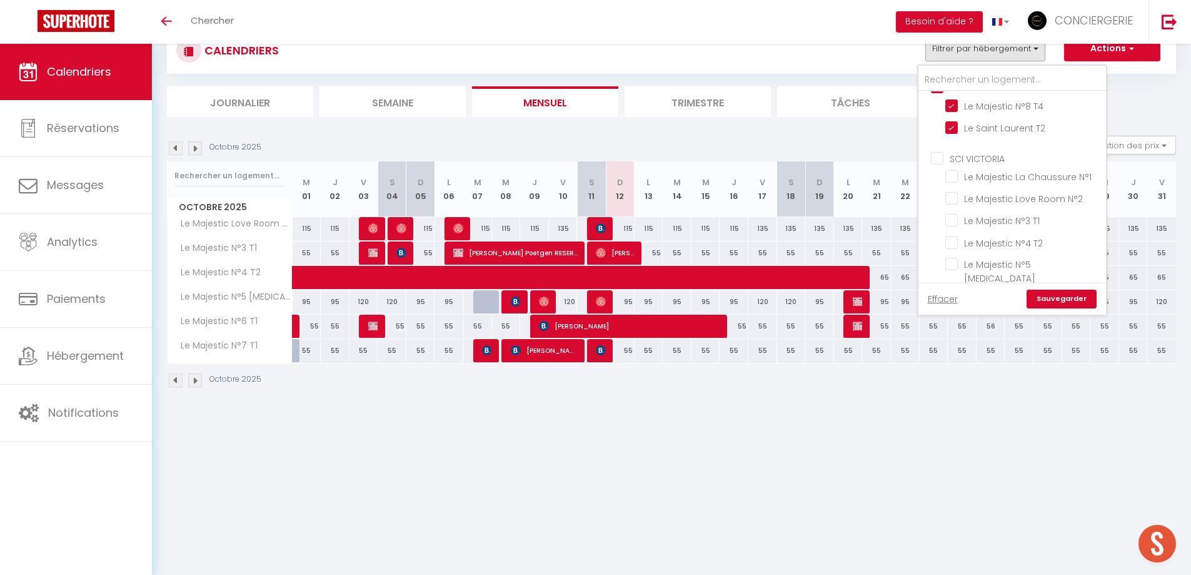
checkbox input "false"
click at [940, 195] on input "SCI OV PECH" at bounding box center [1025, 201] width 188 height 13
checkbox input "true"
checkbox input "false"
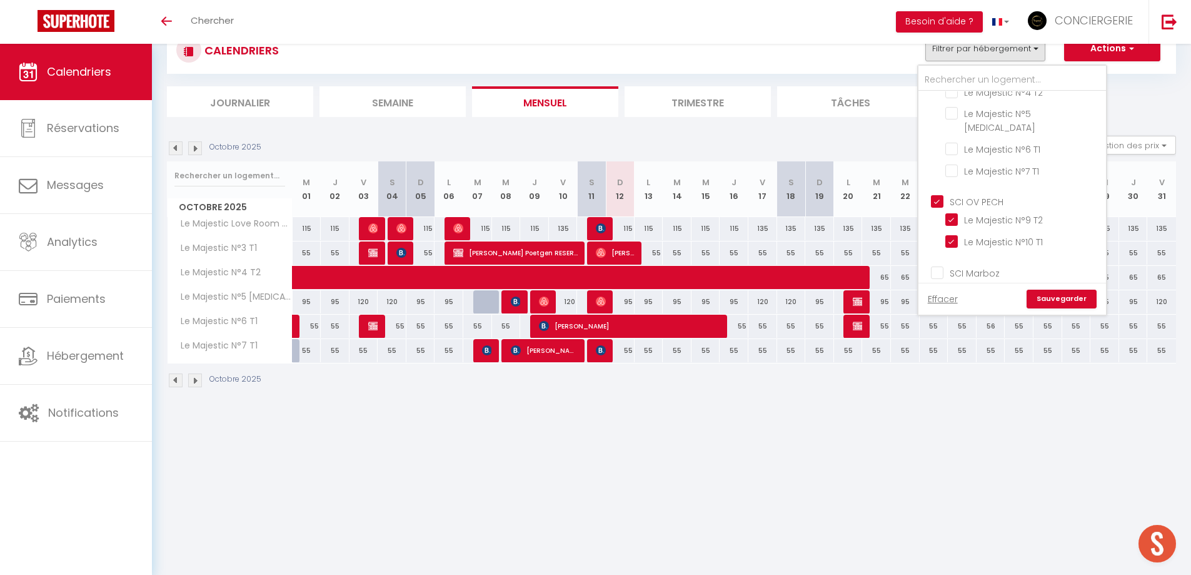
checkbox input "false"
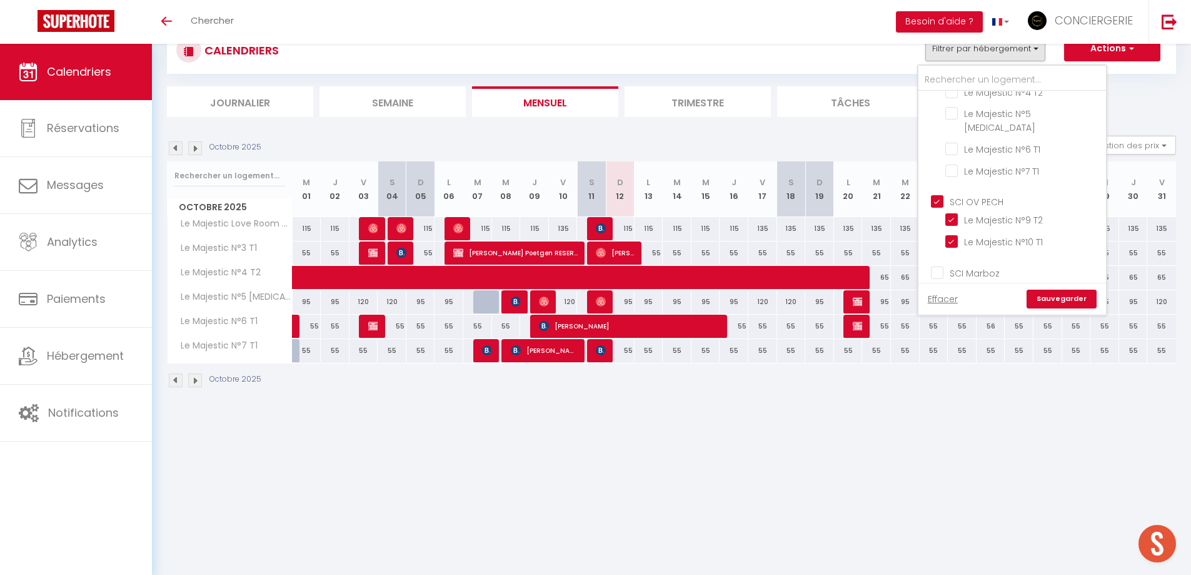
checkbox input "true"
checkbox input "false"
click at [1049, 296] on link "Sauvegarder" at bounding box center [1062, 299] width 70 height 19
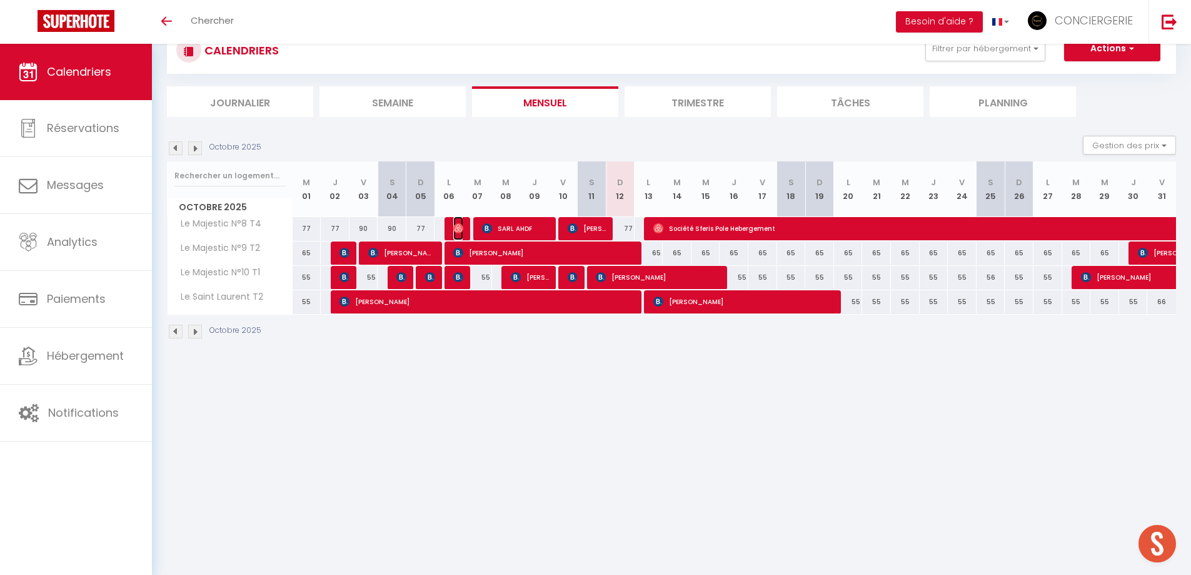
click at [462, 229] on img at bounding box center [458, 228] width 10 height 10
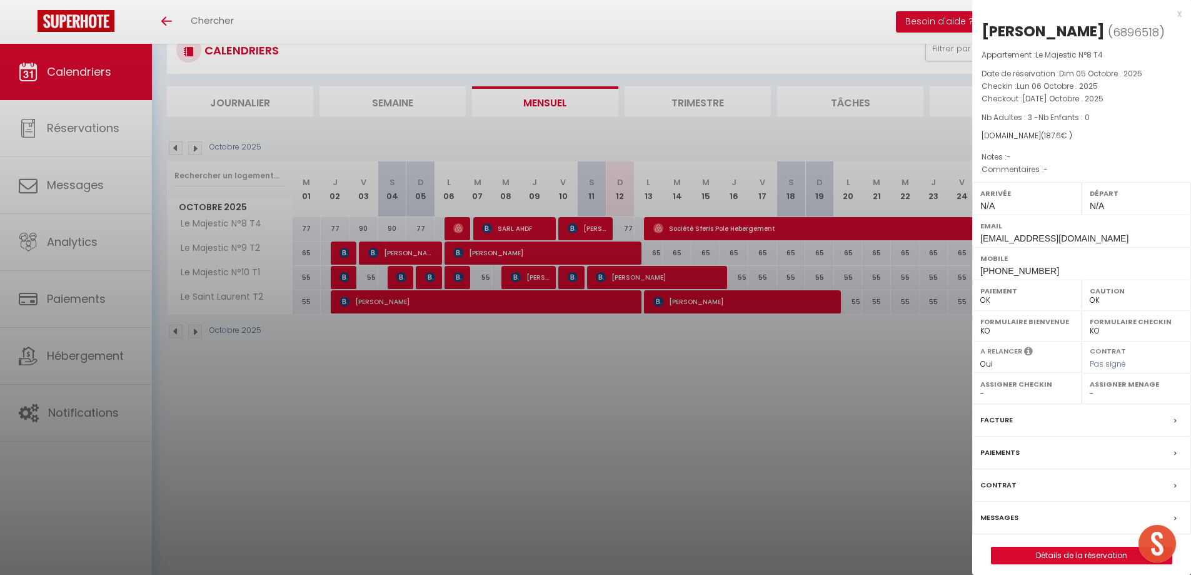
click at [462, 229] on div at bounding box center [595, 287] width 1191 height 575
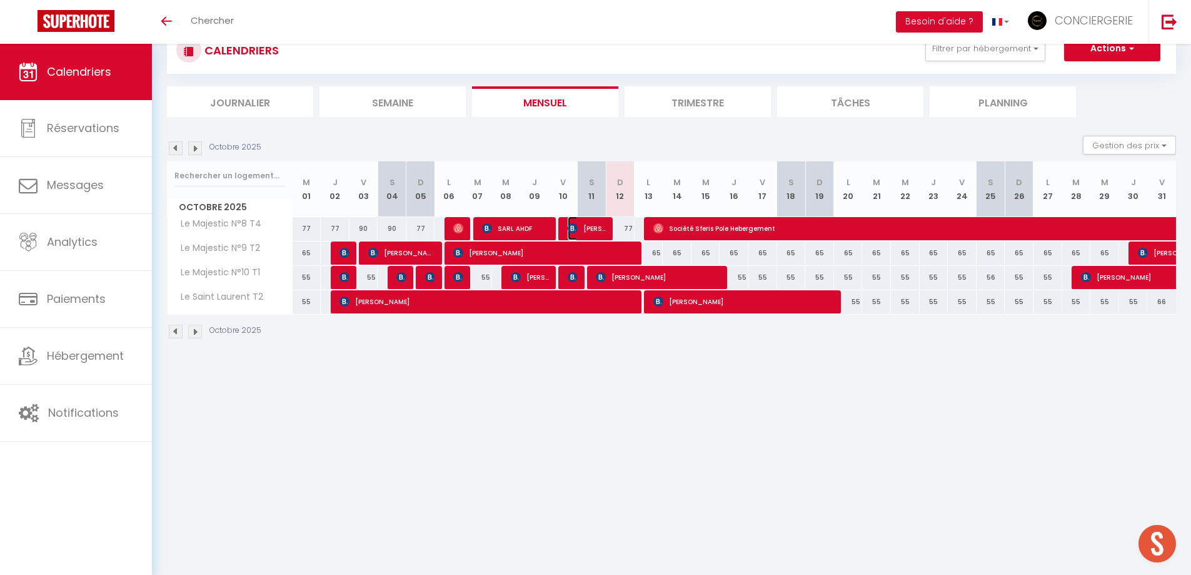
click at [587, 223] on span "[PERSON_NAME]" at bounding box center [587, 228] width 38 height 24
select select "KO"
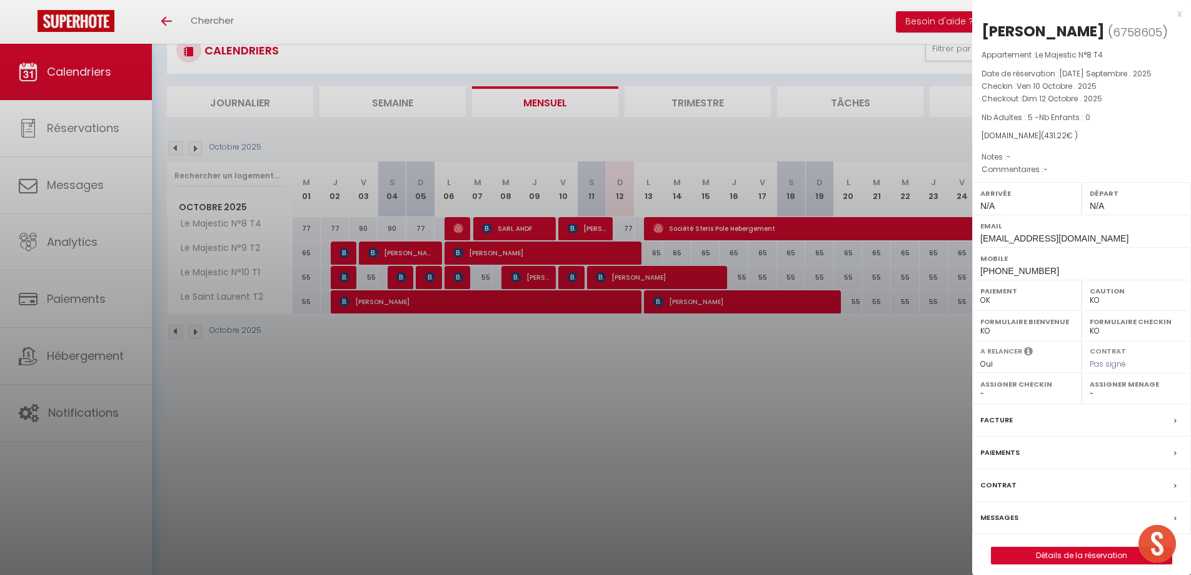
click at [587, 223] on div at bounding box center [595, 287] width 1191 height 575
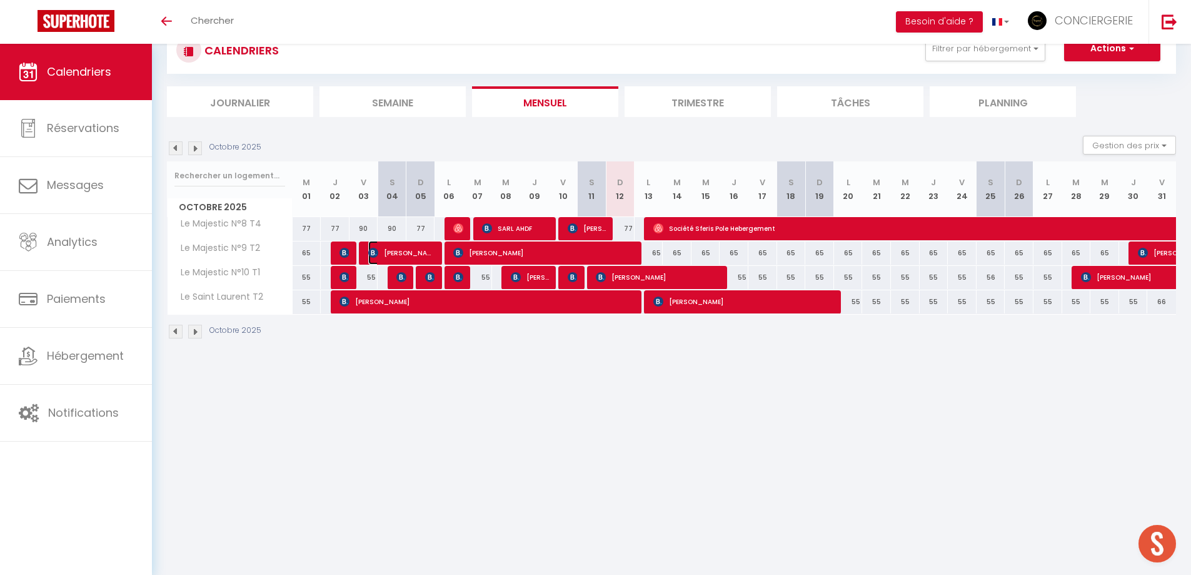
click at [418, 252] on span "[PERSON_NAME]" at bounding box center [401, 253] width 67 height 24
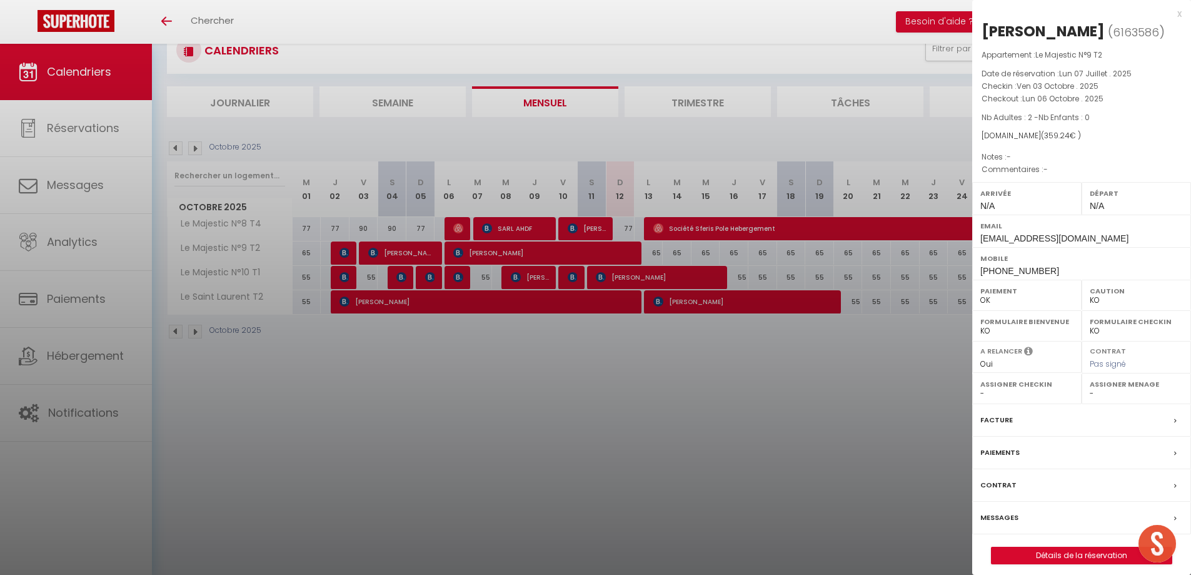
click at [418, 252] on div at bounding box center [595, 287] width 1191 height 575
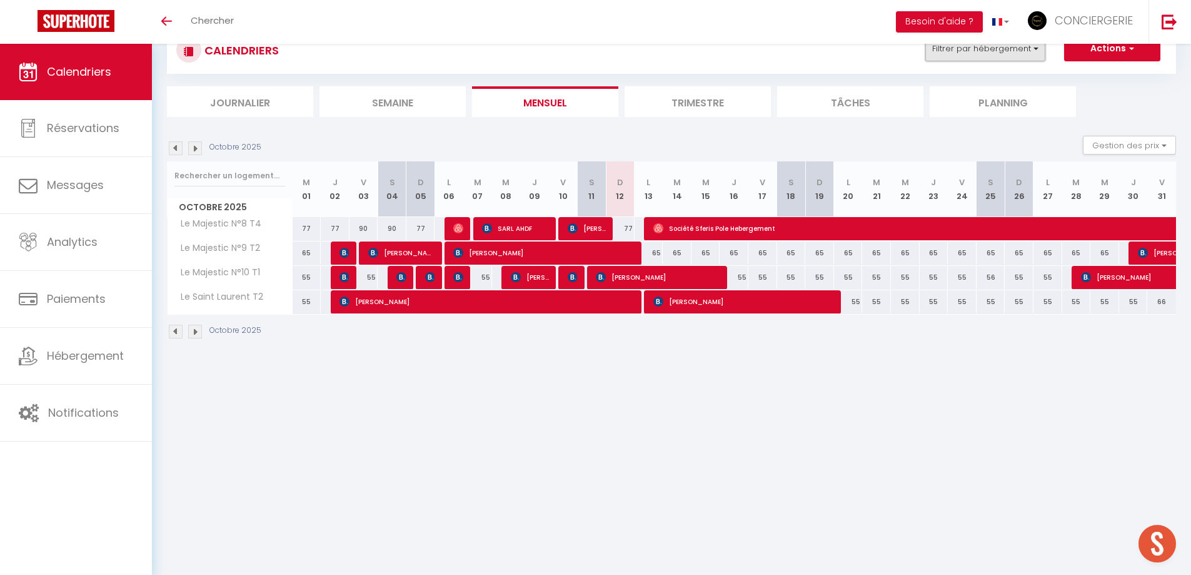
click at [987, 56] on button "Filtrer par hébergement" at bounding box center [986, 48] width 120 height 25
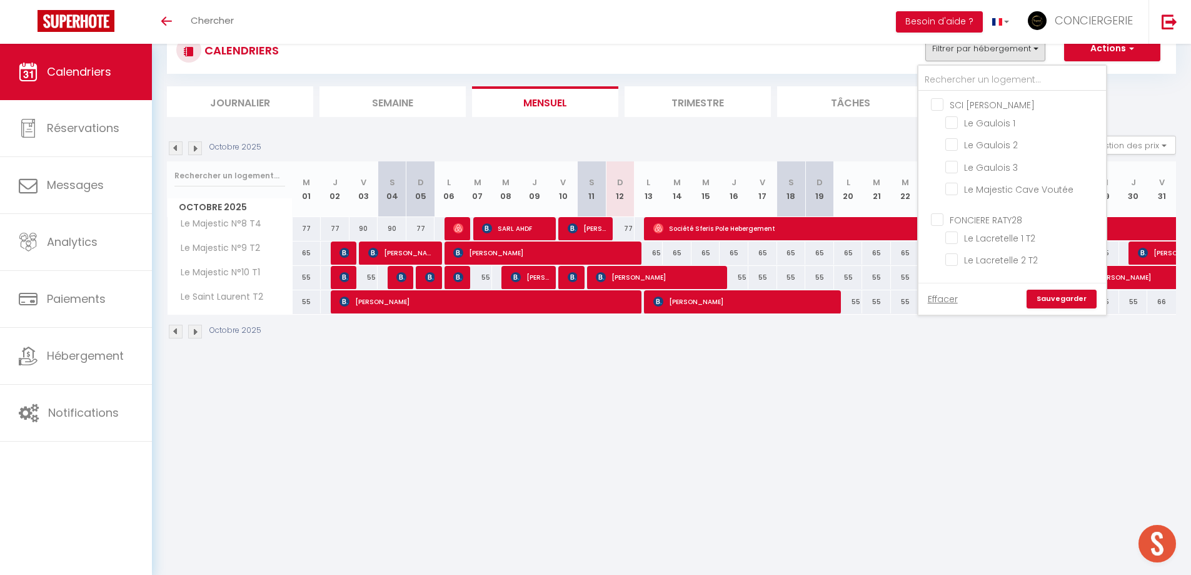
click at [935, 103] on input "SCI [PERSON_NAME]" at bounding box center [1025, 104] width 188 height 13
checkbox input "true"
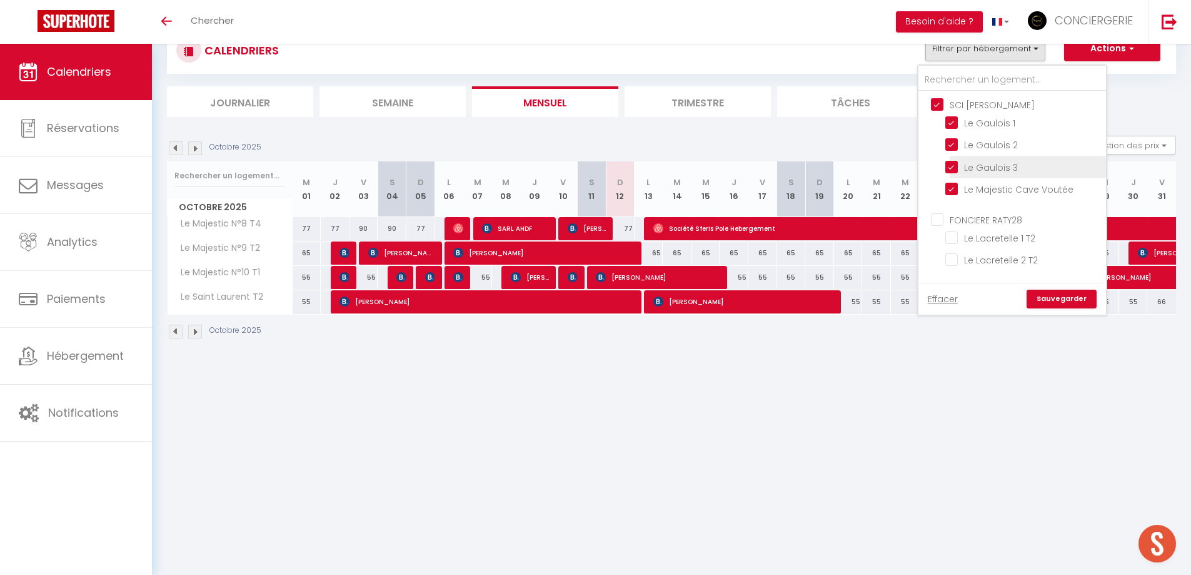
checkbox input "true"
checkbox input "false"
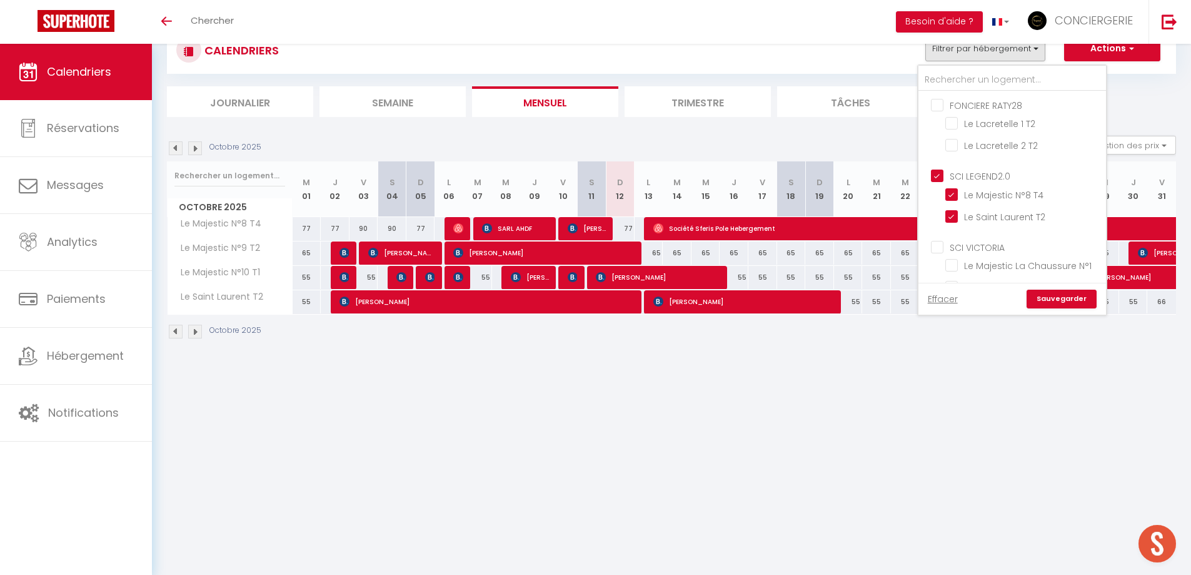
click at [939, 169] on input "SCI LEGEND2.0" at bounding box center [1025, 175] width 188 height 13
checkbox input "false"
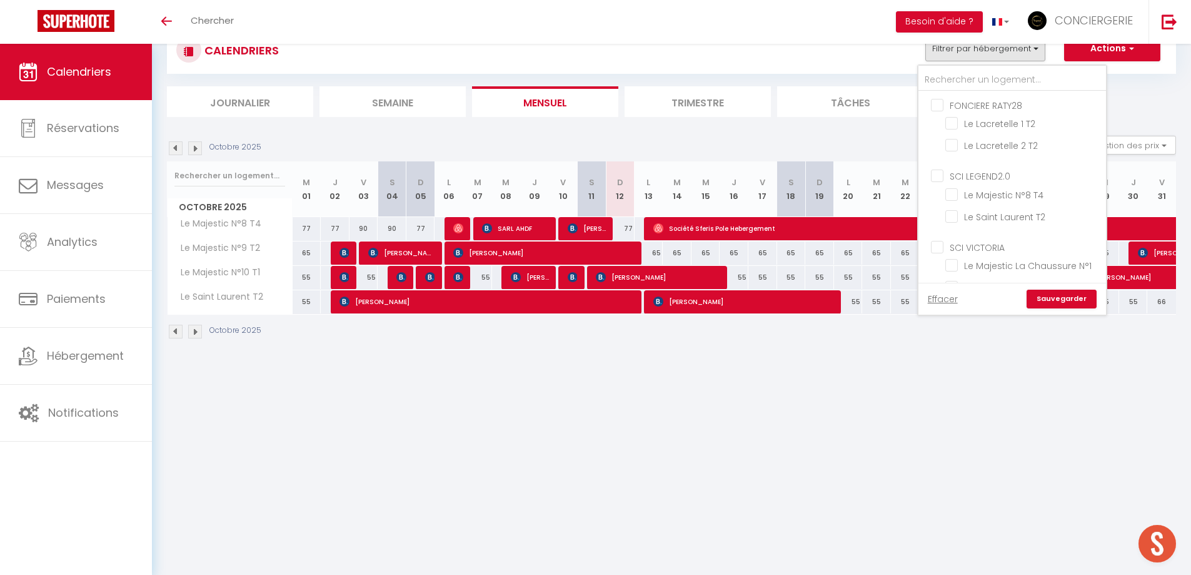
checkbox input "false"
click at [938, 161] on input "SCI OV PECH" at bounding box center [1025, 167] width 188 height 13
checkbox input "false"
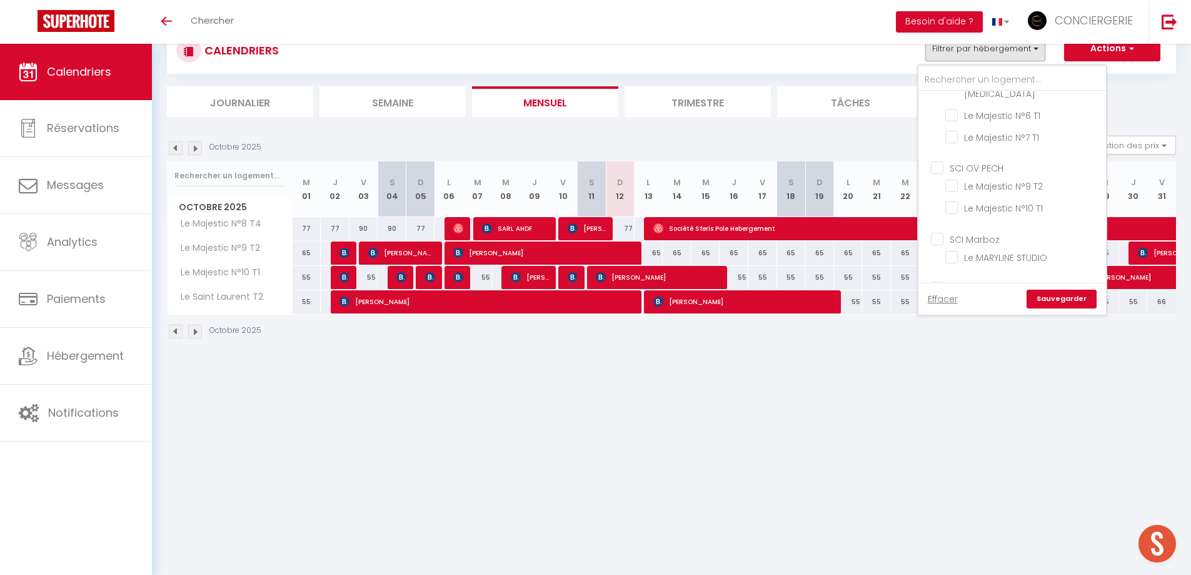
checkbox input "false"
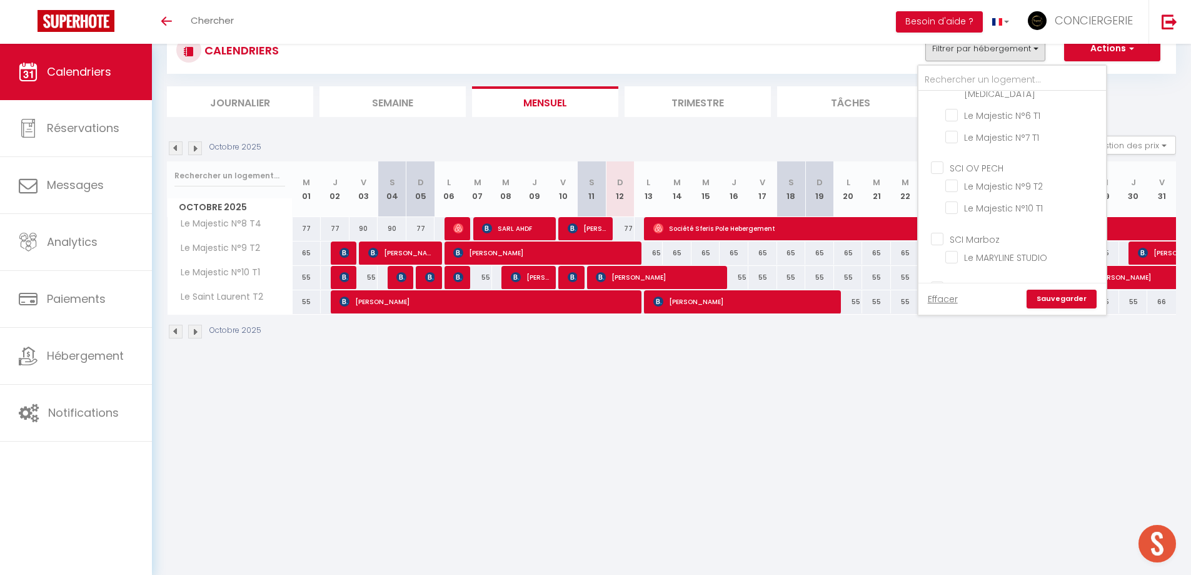
click at [1043, 296] on link "Sauvegarder" at bounding box center [1062, 299] width 70 height 19
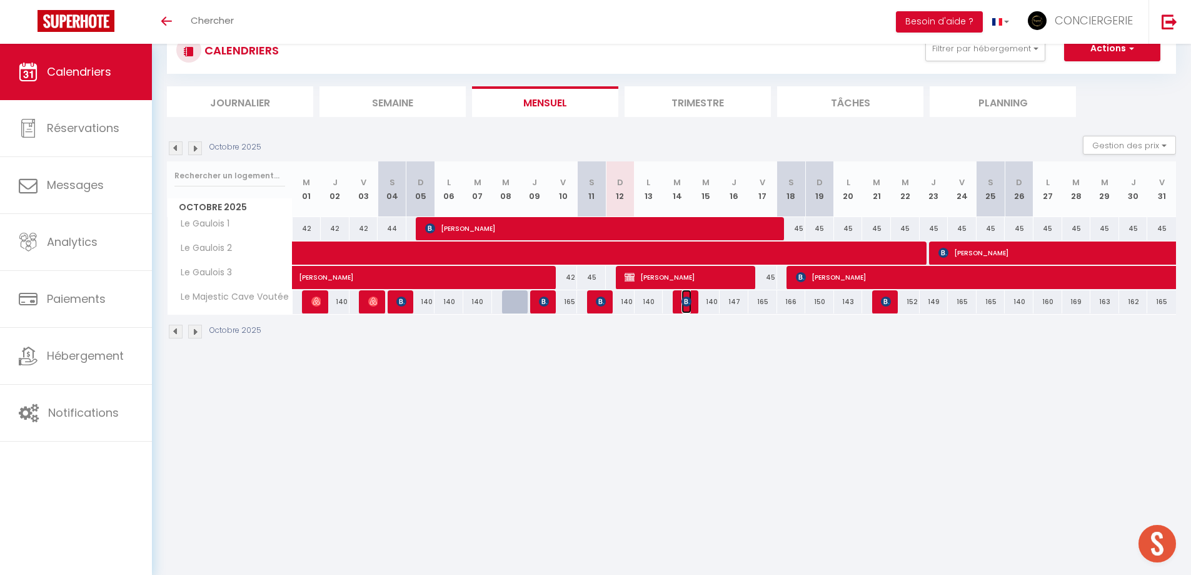
click at [690, 304] on img at bounding box center [687, 301] width 10 height 10
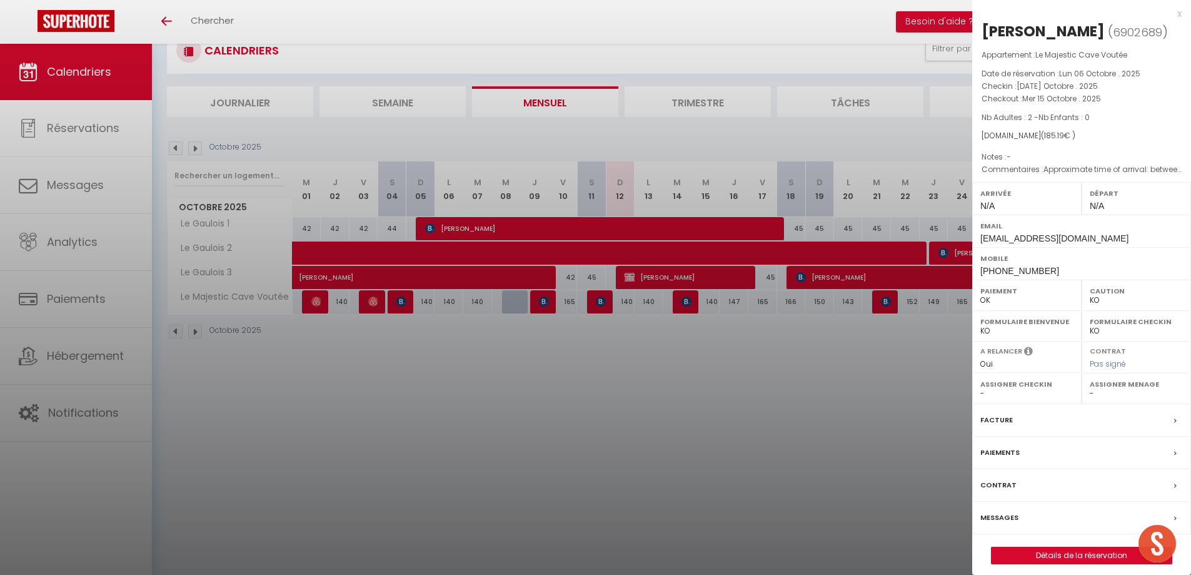
click at [705, 352] on div at bounding box center [595, 287] width 1191 height 575
